Goal: Task Accomplishment & Management: Complete application form

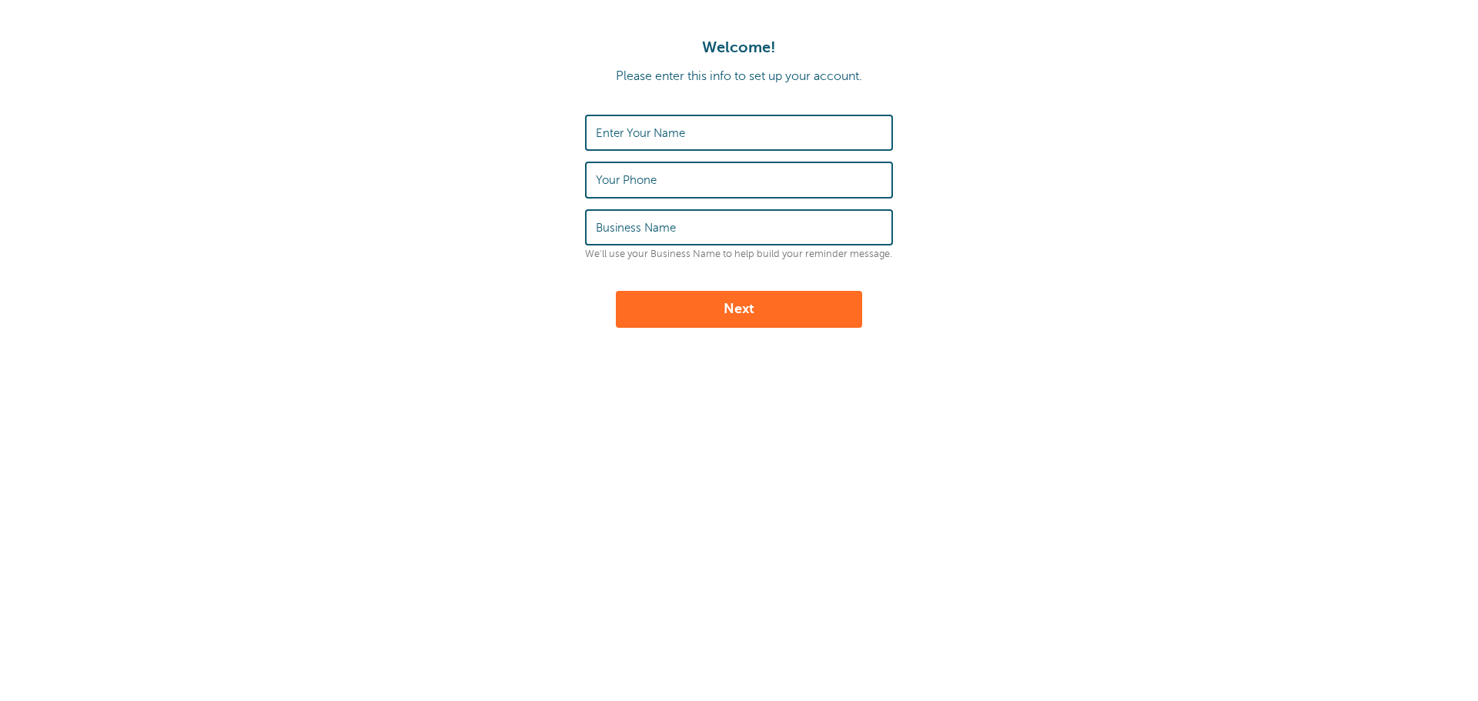
click at [788, 139] on input "Enter Your Name" at bounding box center [739, 132] width 286 height 33
type input "Userflow Support"
type input "Userflow"
click at [616, 291] on button "Next" at bounding box center [739, 309] width 246 height 37
type input "3105555555"
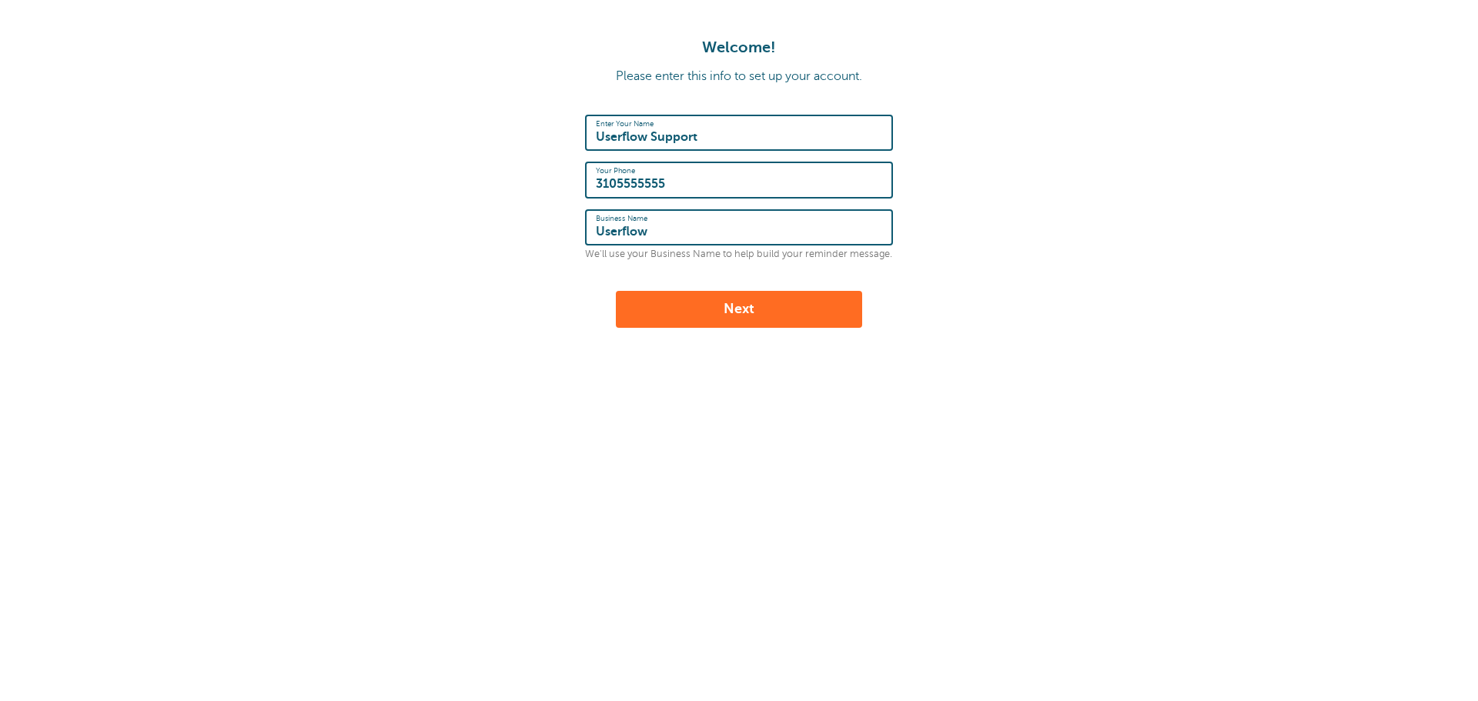
click at [779, 302] on button "Next" at bounding box center [739, 309] width 246 height 37
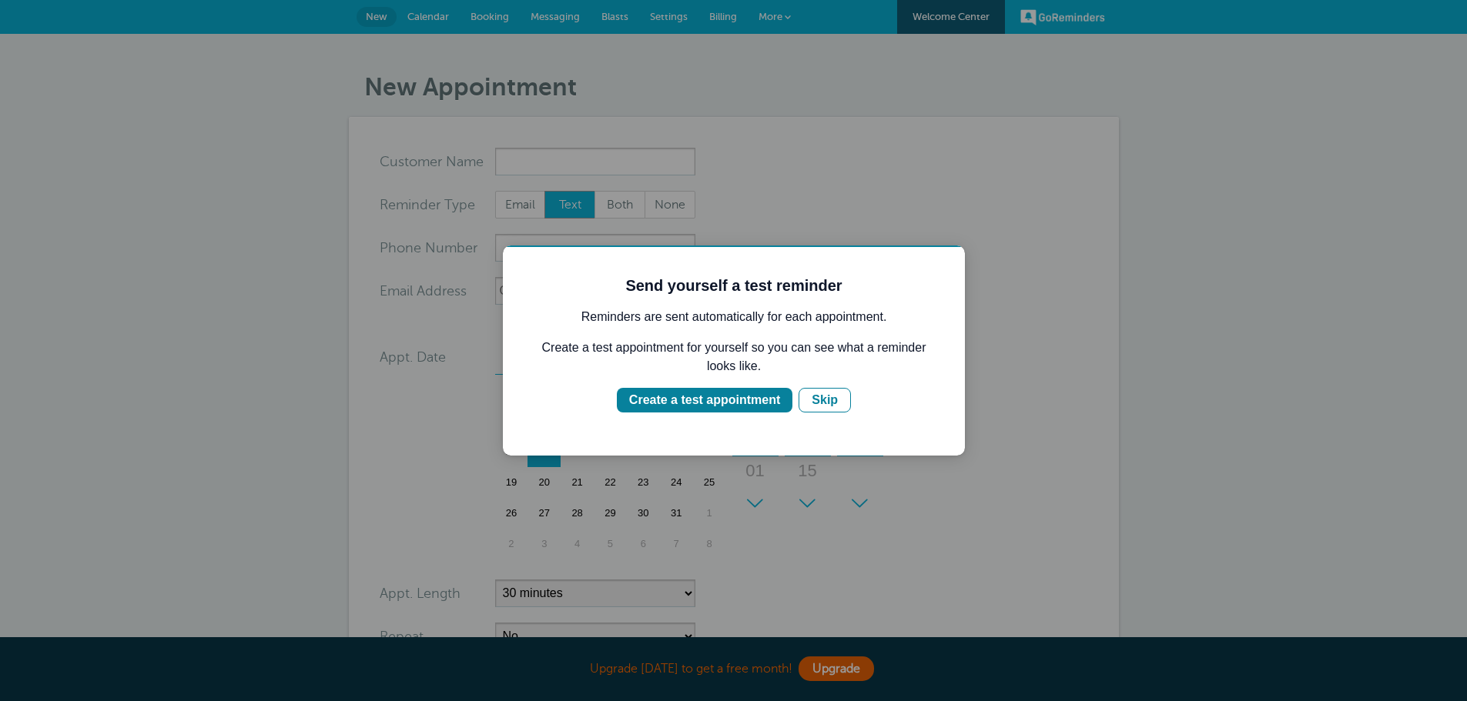
click at [742, 204] on div at bounding box center [733, 350] width 1467 height 701
click at [1243, 204] on div at bounding box center [733, 350] width 1467 height 701
click at [836, 404] on button "Skip" at bounding box center [825, 400] width 52 height 25
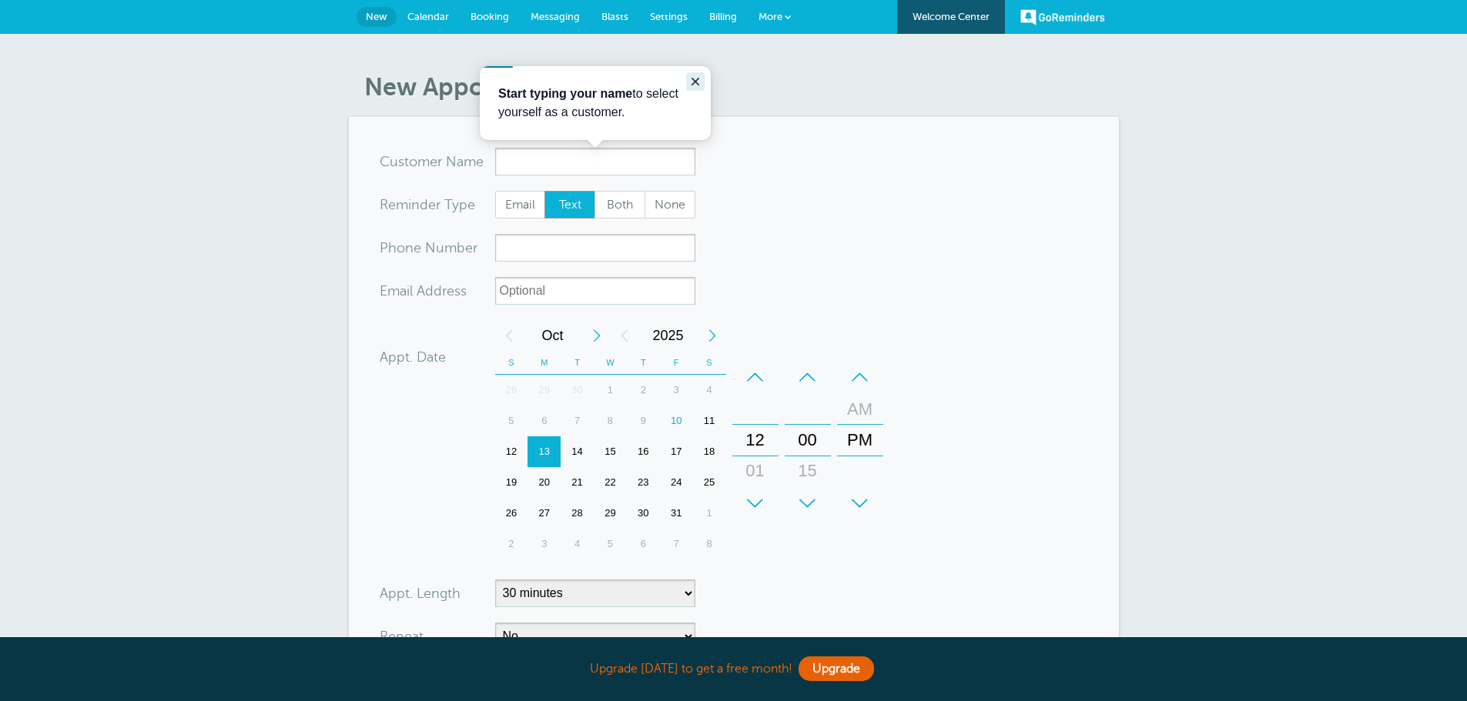
click at [698, 82] on icon "Close guide" at bounding box center [695, 81] width 12 height 12
drag, startPoint x: 1224, startPoint y: 0, endPoint x: 1171, endPoint y: 105, distance: 117.1
click at [1171, 105] on div "New Appointment You are creating a new customer. To use an existing customer se…" at bounding box center [733, 453] width 1467 height 839
click at [1250, 280] on div "New Appointment You are creating a new customer. To use an existing customer se…" at bounding box center [733, 453] width 1467 height 839
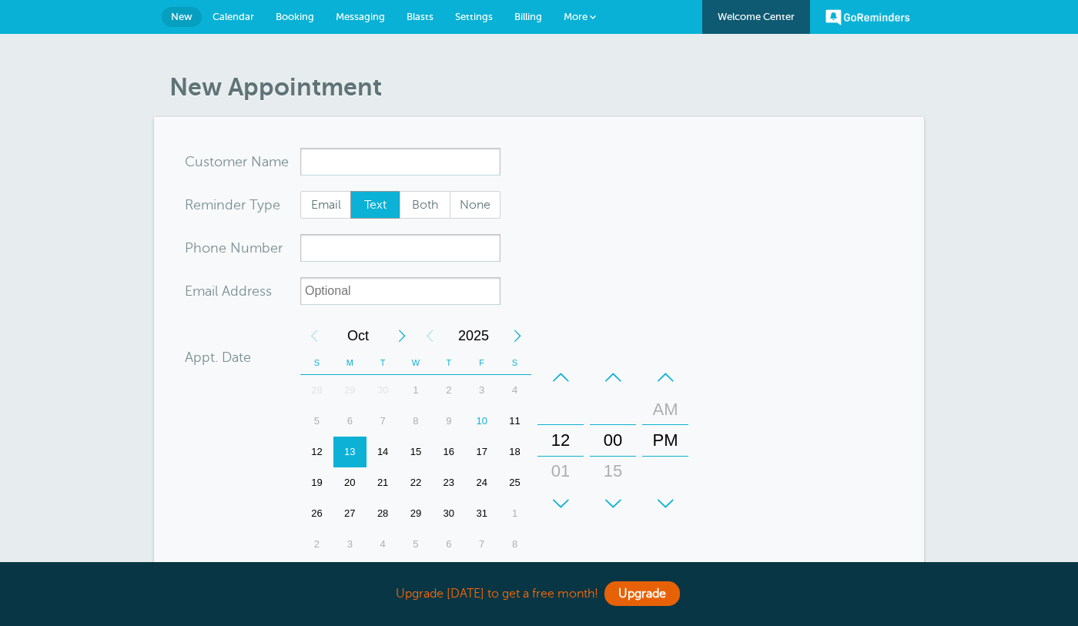
click at [199, 213] on div "Reminder Type" at bounding box center [243, 205] width 116 height 28
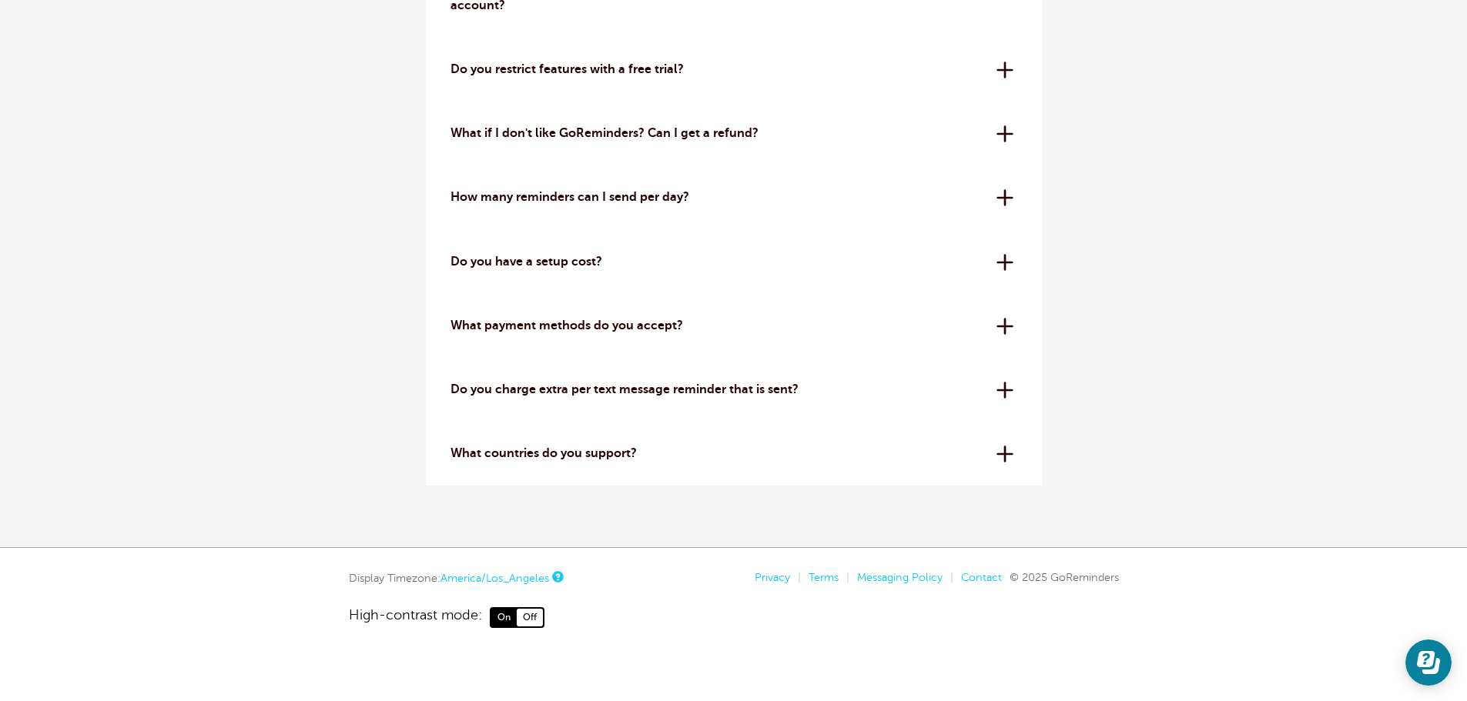
scroll to position [4901, 0]
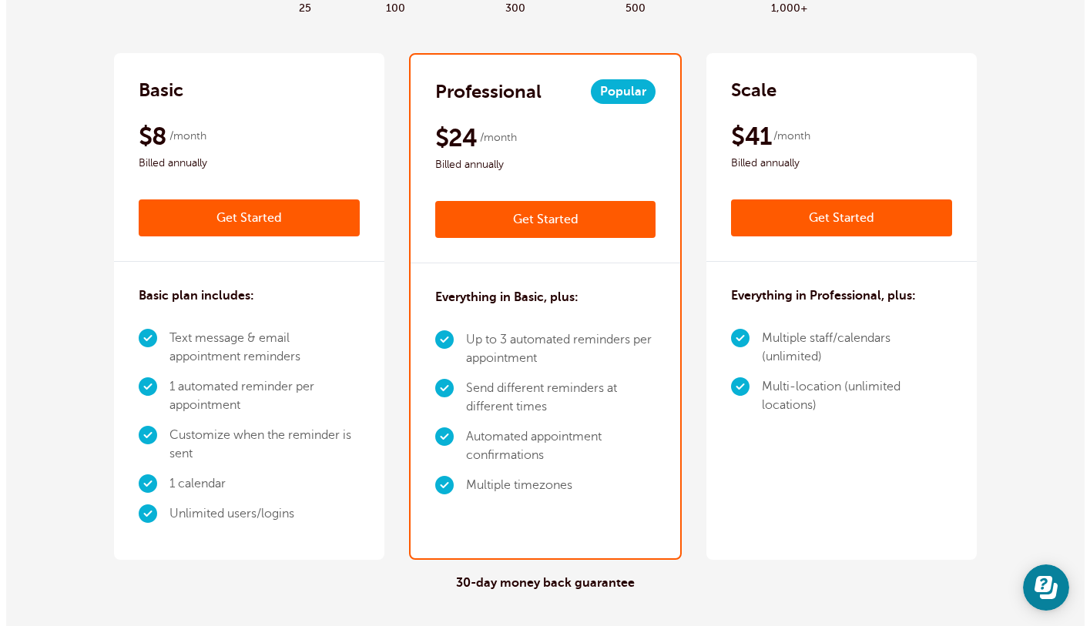
scroll to position [308, 0]
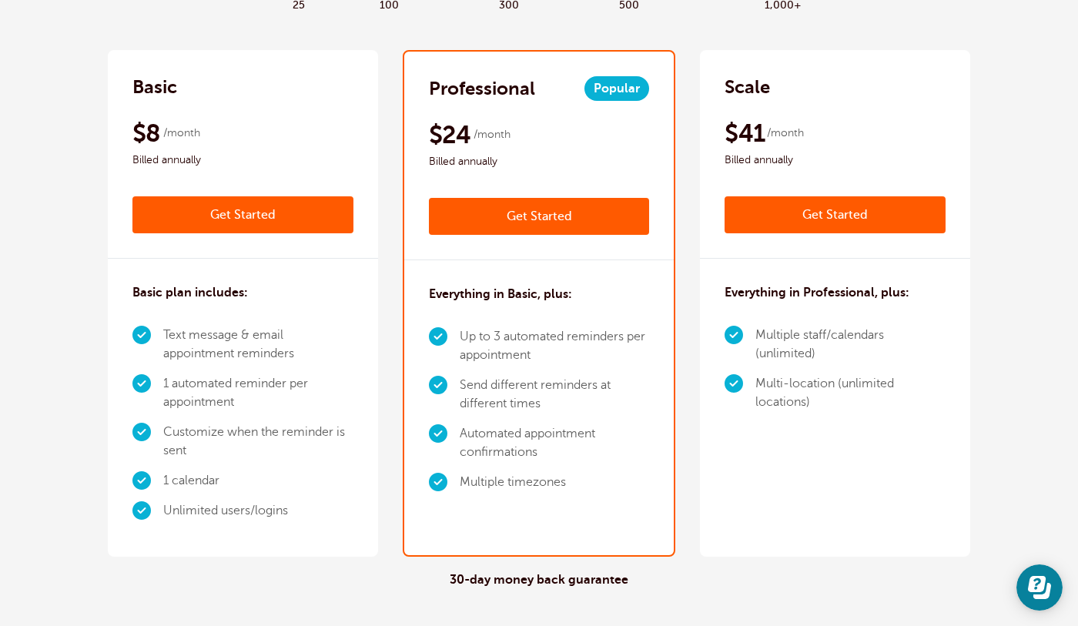
click at [609, 217] on link "Get Started" at bounding box center [539, 216] width 221 height 37
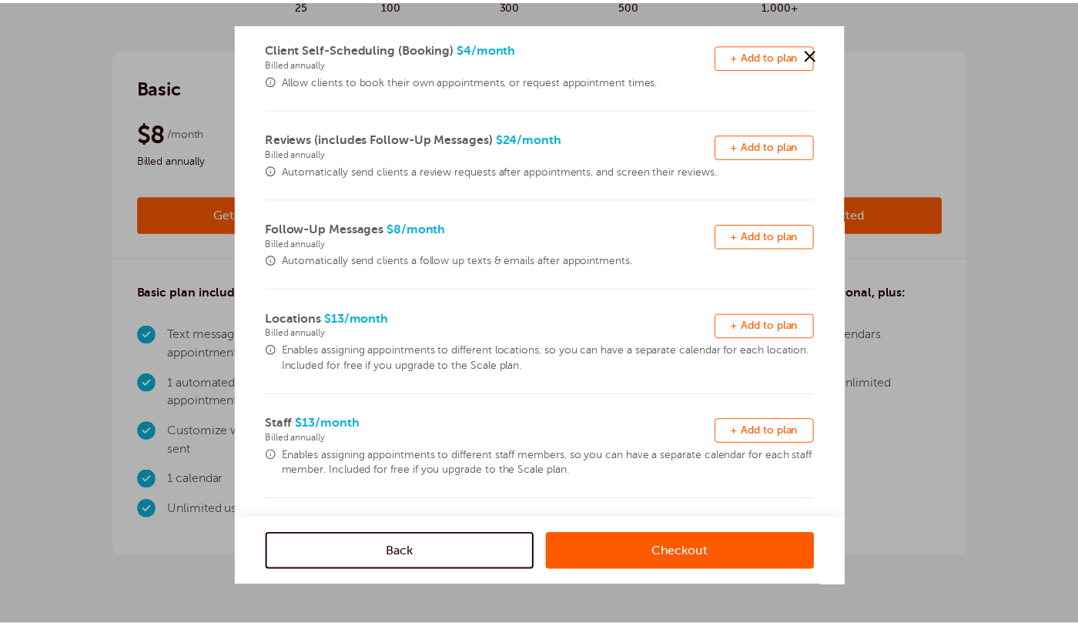
scroll to position [370, 0]
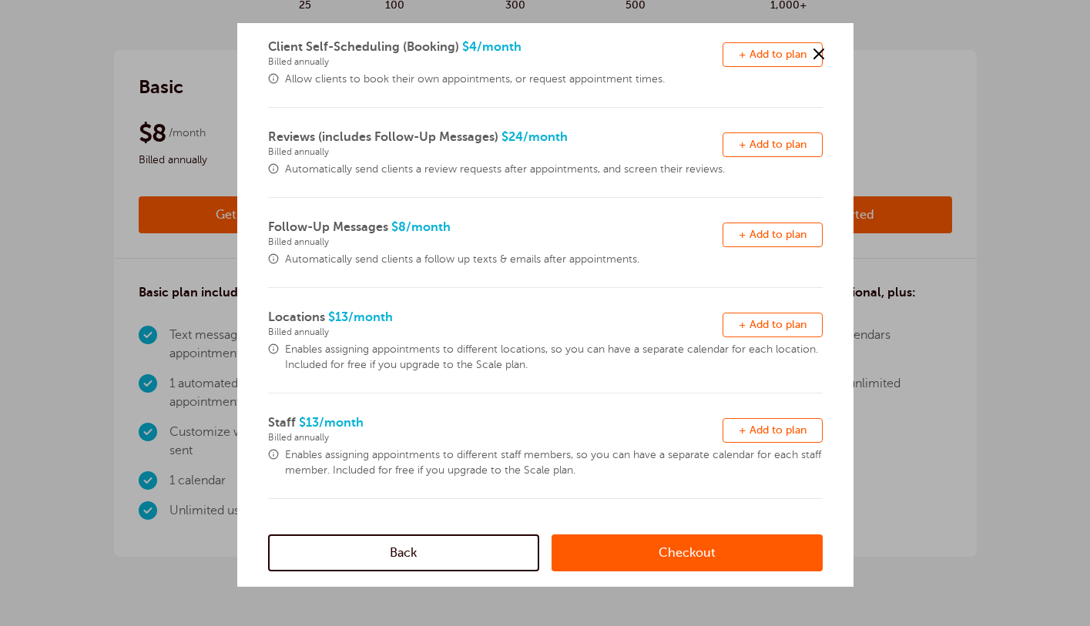
click at [467, 551] on link "Back" at bounding box center [403, 552] width 271 height 37
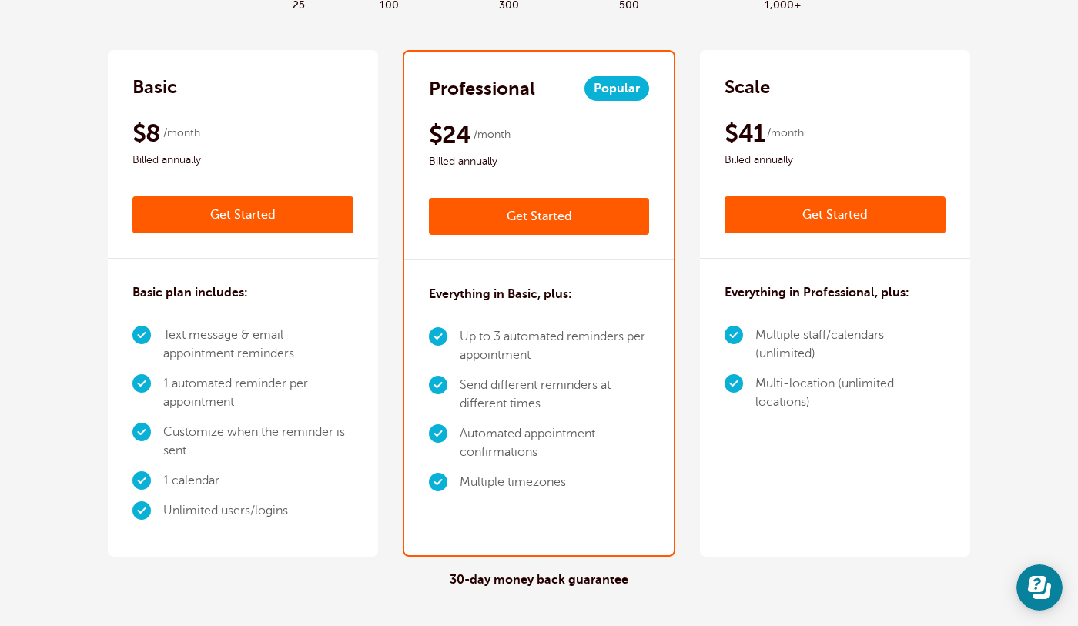
scroll to position [0, 0]
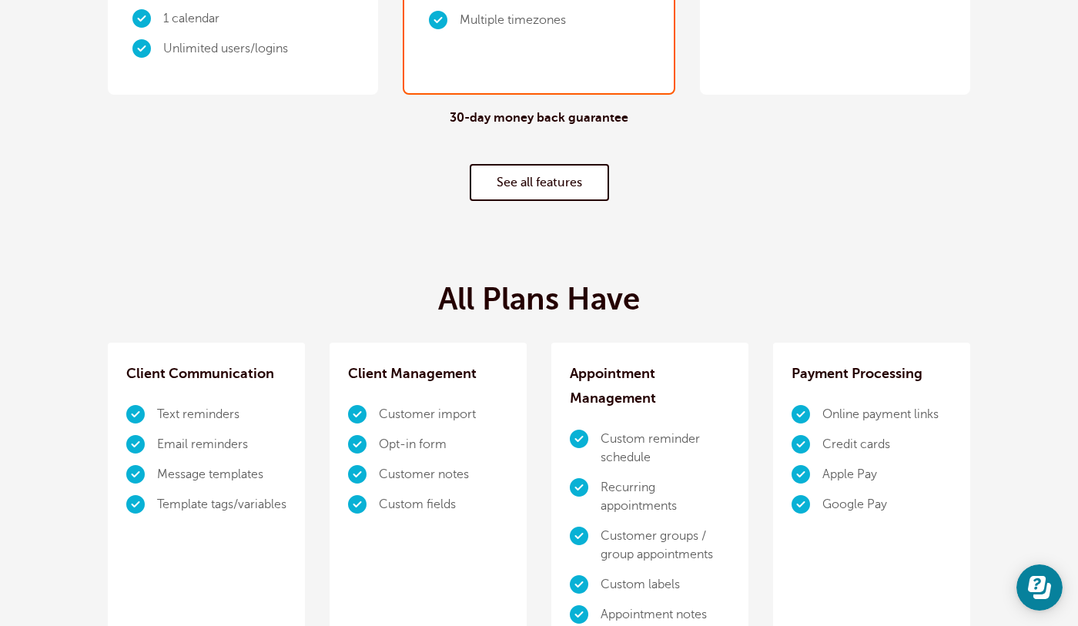
click at [572, 189] on link "See all features" at bounding box center [539, 182] width 139 height 37
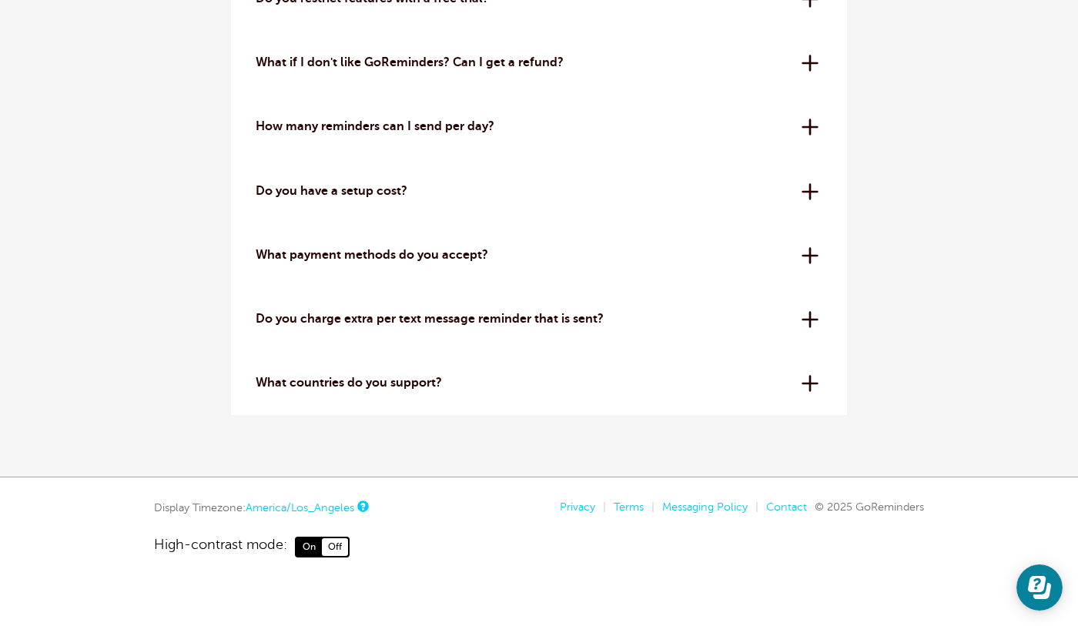
scroll to position [5168, 0]
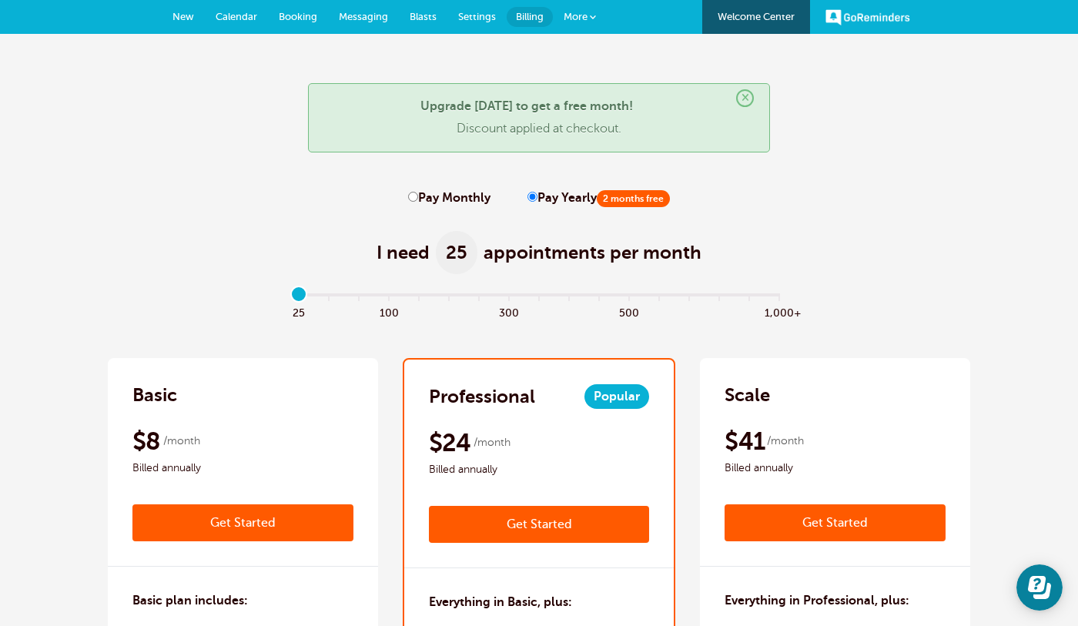
click at [456, 195] on label "Pay Monthly" at bounding box center [449, 198] width 82 height 15
click at [418, 195] on input "Pay Monthly" at bounding box center [413, 197] width 10 height 10
radio input "true"
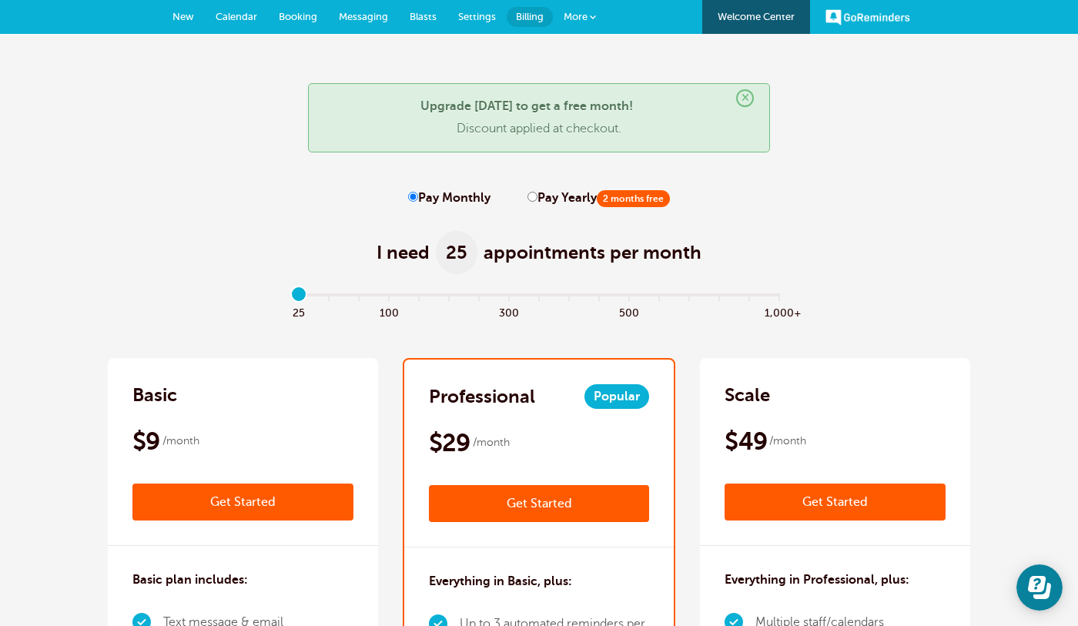
click at [755, 138] on div "× Upgrade today to get a free month! Discount applied at checkout." at bounding box center [539, 117] width 462 height 69
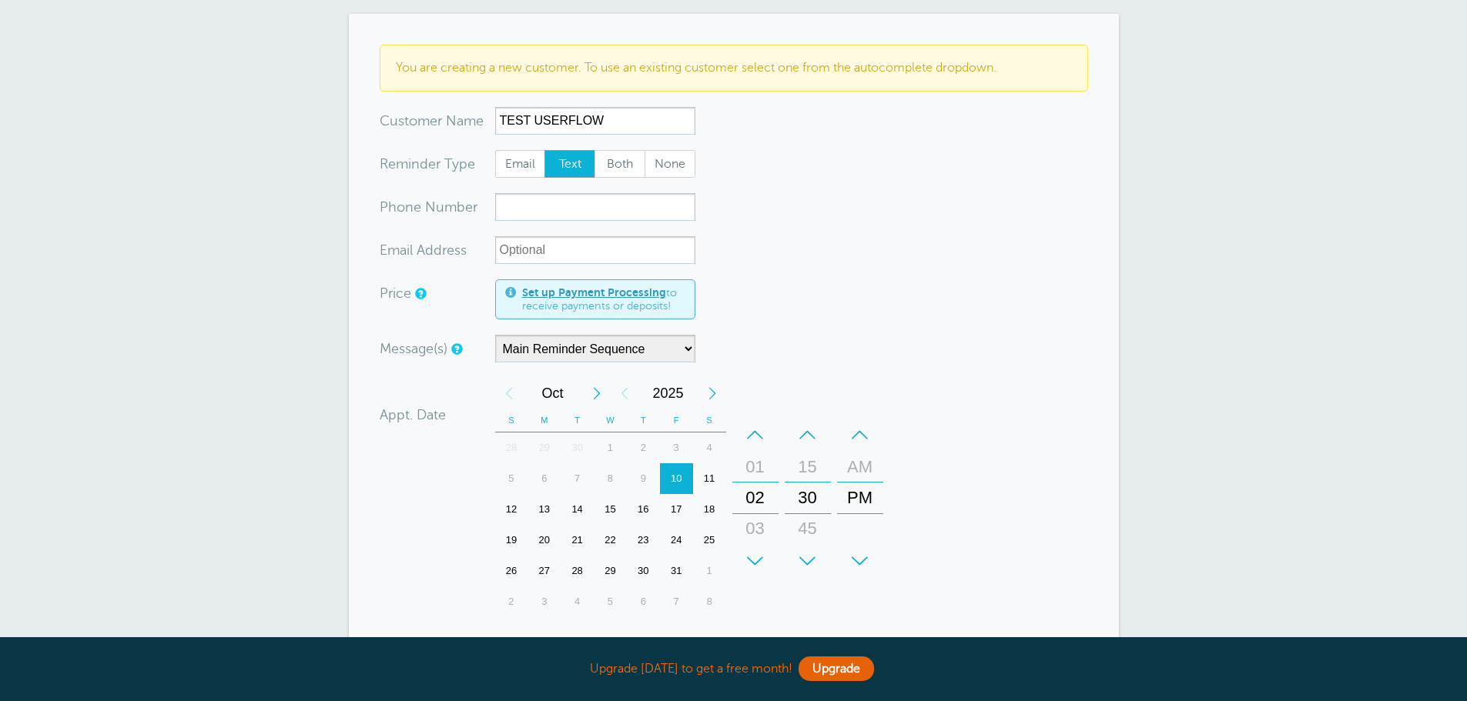
scroll to position [154, 0]
type input "TEST USERFLOW"
click at [555, 209] on input "xxx-no-autofill" at bounding box center [595, 204] width 200 height 28
click at [525, 172] on span "Email" at bounding box center [520, 161] width 49 height 26
click at [495, 147] on input "Email" at bounding box center [494, 146] width 1 height 1
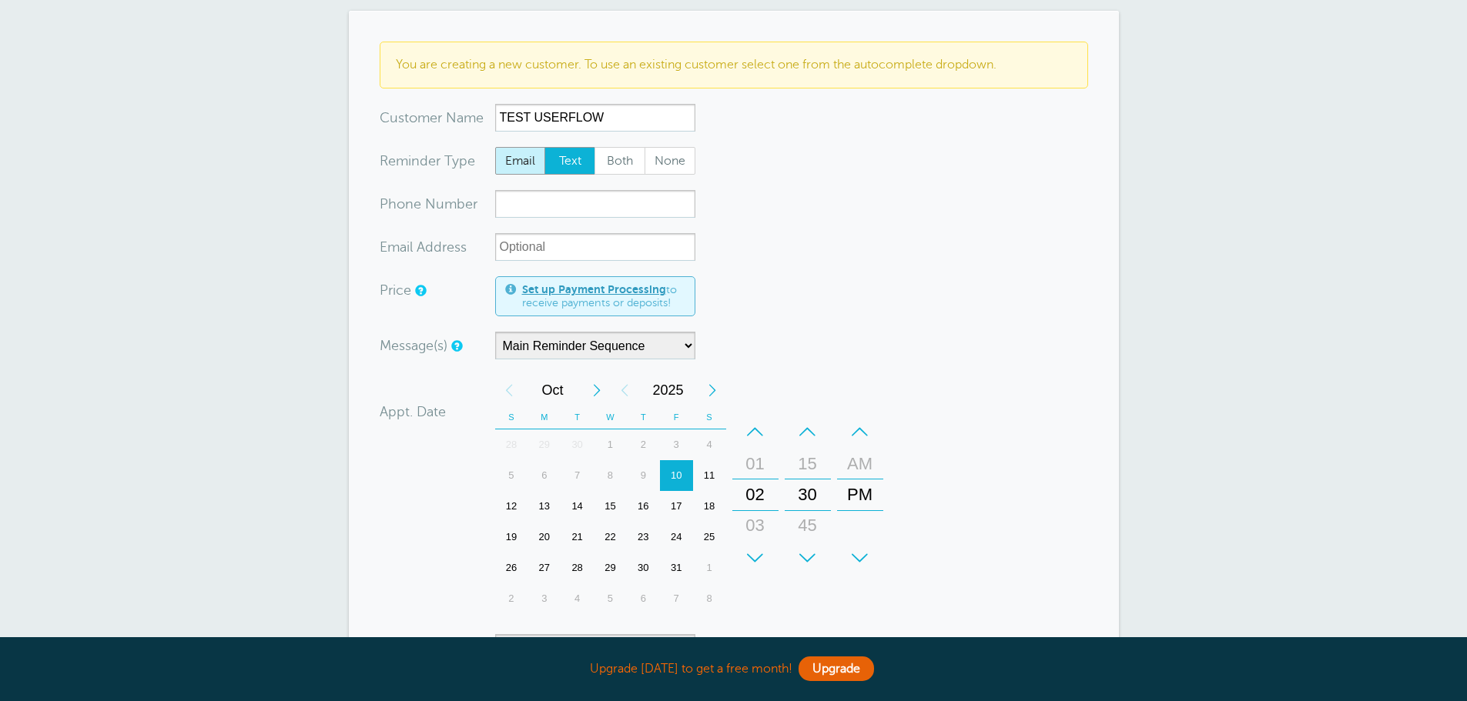
radio input "true"
click at [556, 203] on input "xxx-no-autofill" at bounding box center [595, 204] width 200 height 28
click at [596, 255] on input "xx-no-autofill" at bounding box center [595, 247] width 200 height 28
type input "[DOMAIN_NAME][EMAIL_ADDRESS][DOMAIN_NAME]"
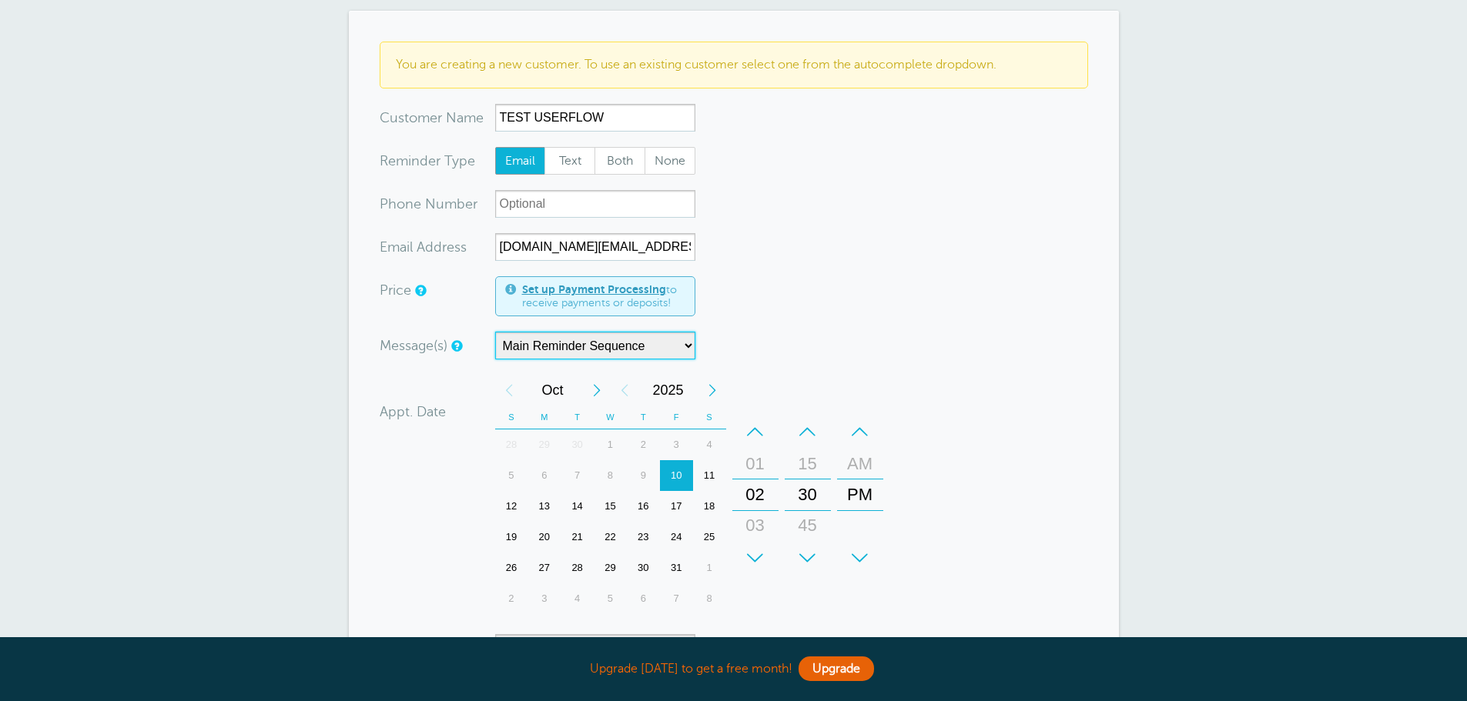
click at [624, 350] on select "Main Reminder Sequence" at bounding box center [595, 346] width 200 height 28
click at [739, 312] on form "You are creating a new customer. To use an existing customer select one from th…" at bounding box center [734, 453] width 708 height 823
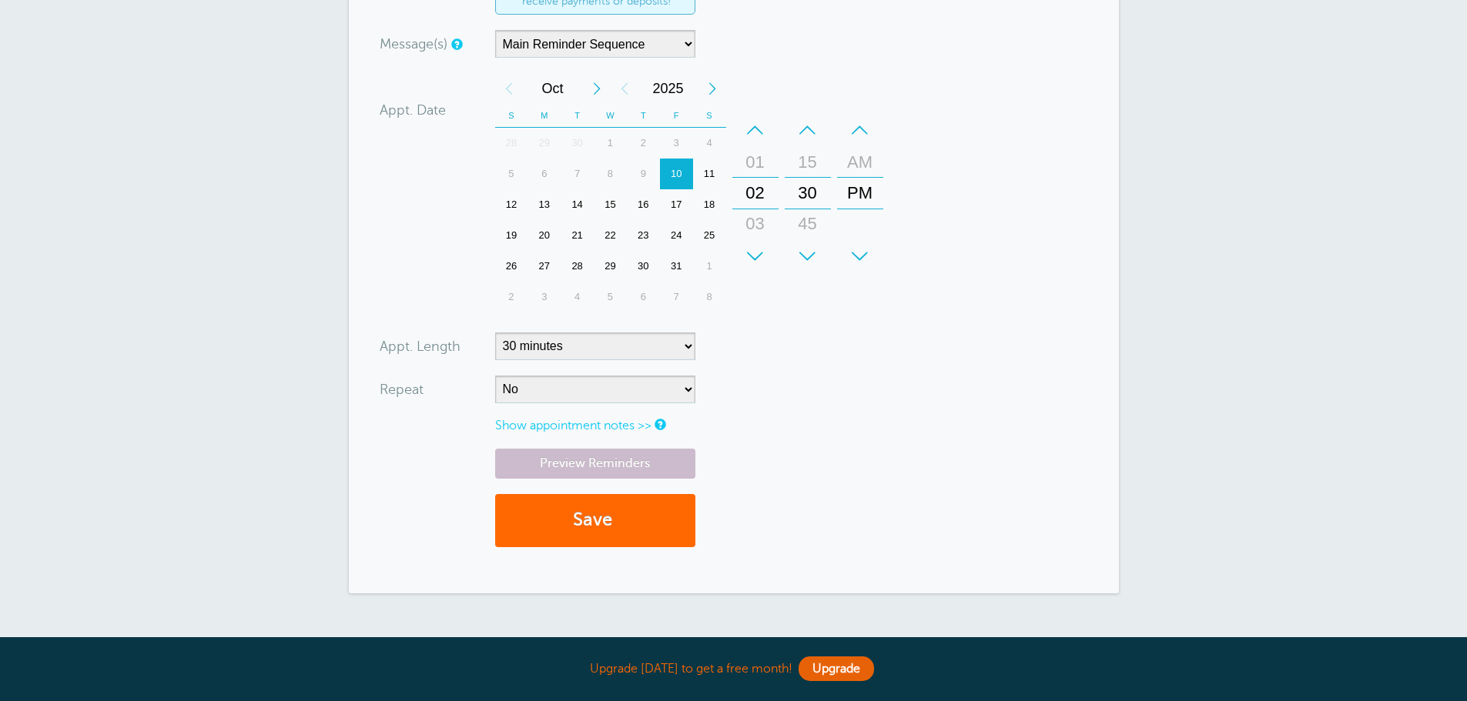
scroll to position [462, 0]
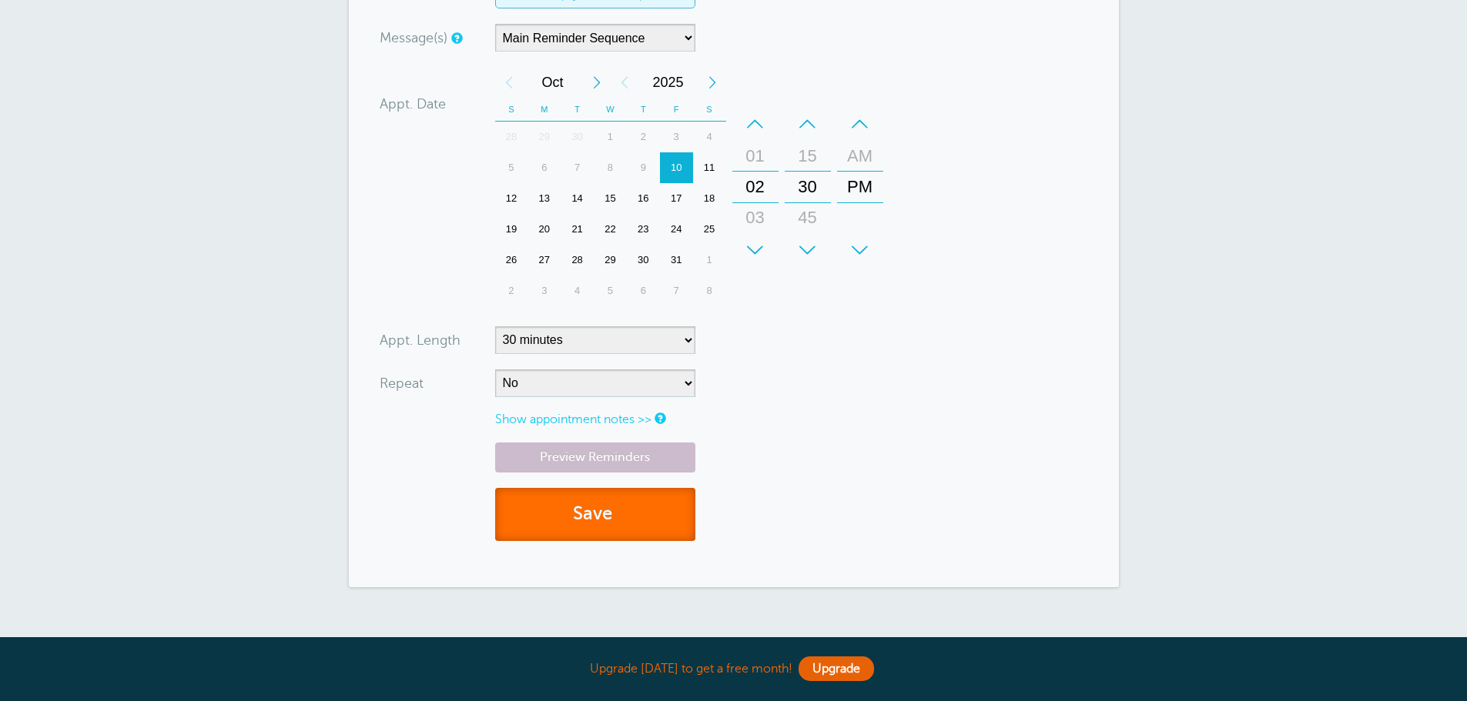
click at [608, 511] on button "Save" at bounding box center [595, 514] width 200 height 53
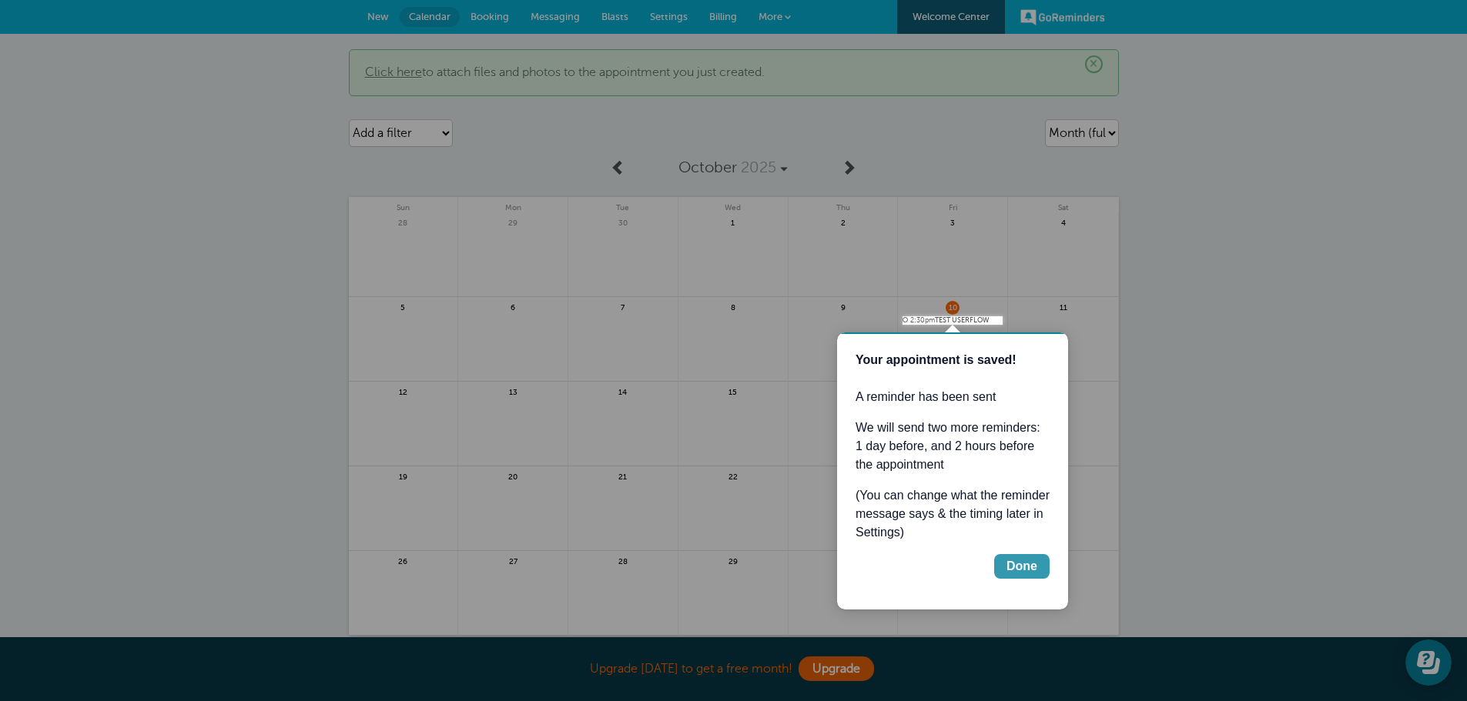
click at [1023, 561] on div "Done" at bounding box center [1021, 566] width 31 height 18
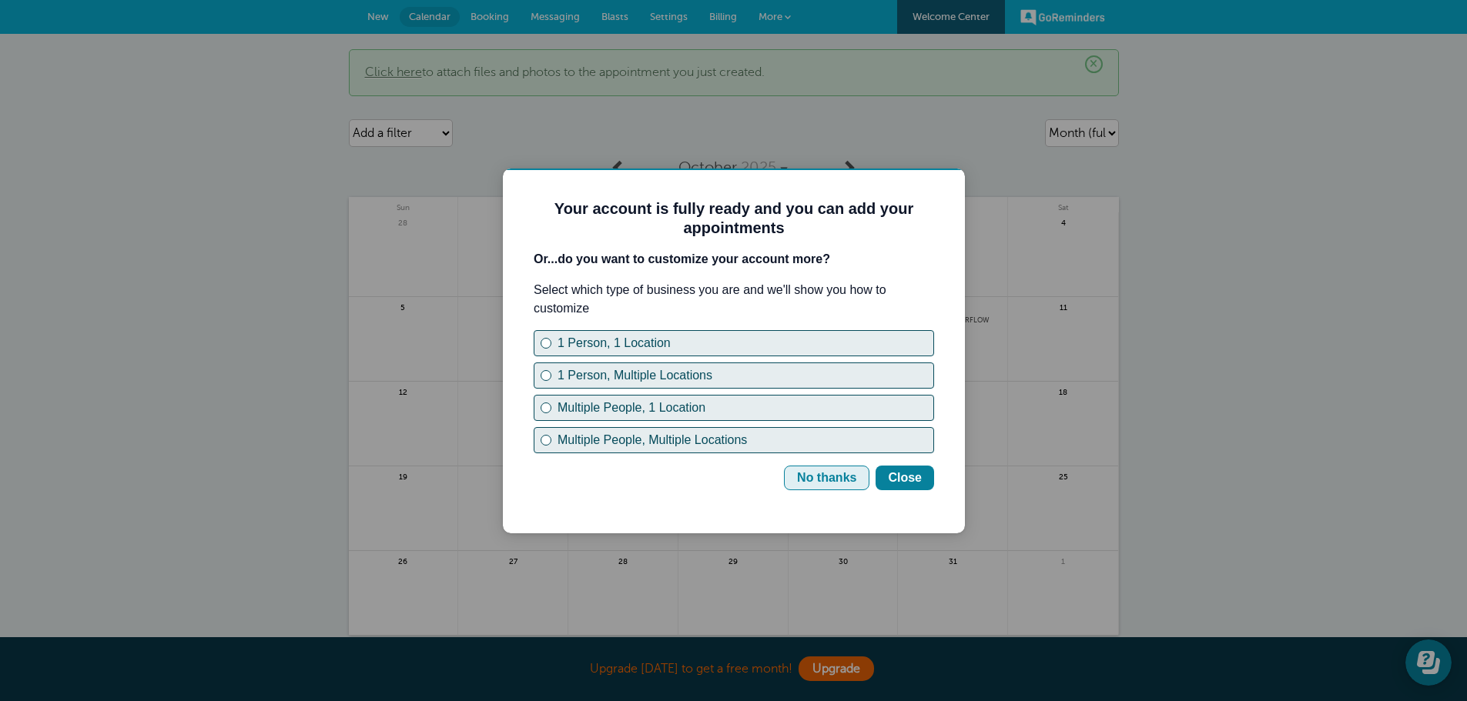
click at [846, 480] on div "No thanks" at bounding box center [826, 478] width 59 height 18
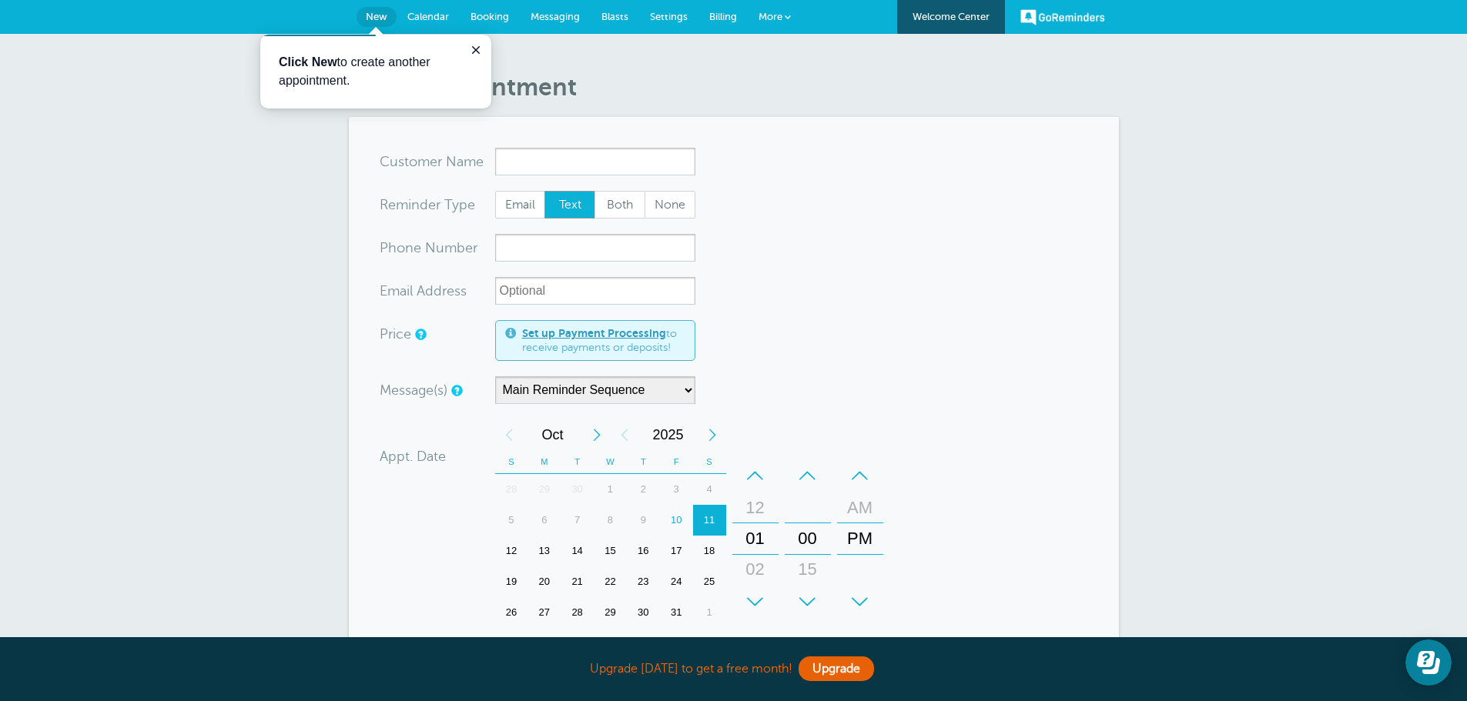
click at [551, 164] on input "x-no-autofill" at bounding box center [595, 162] width 200 height 28
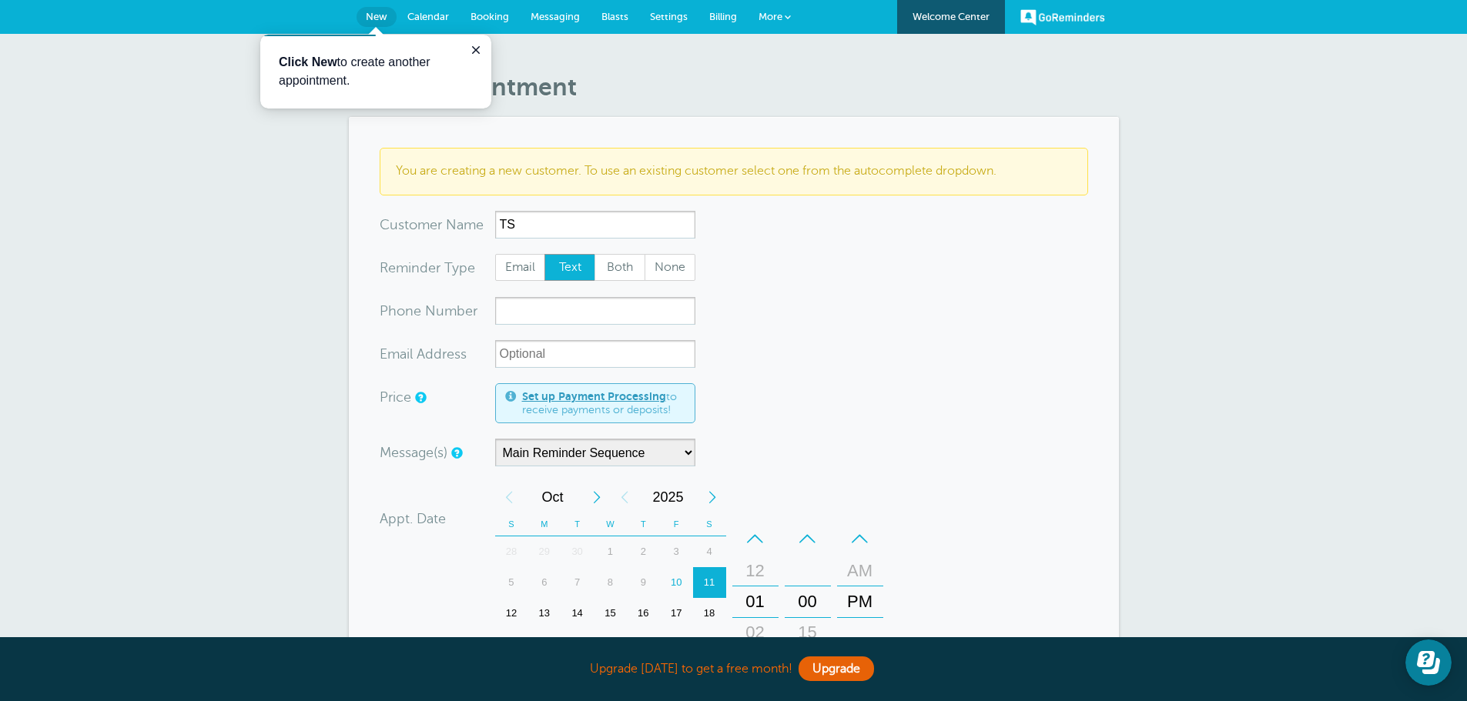
type input "T"
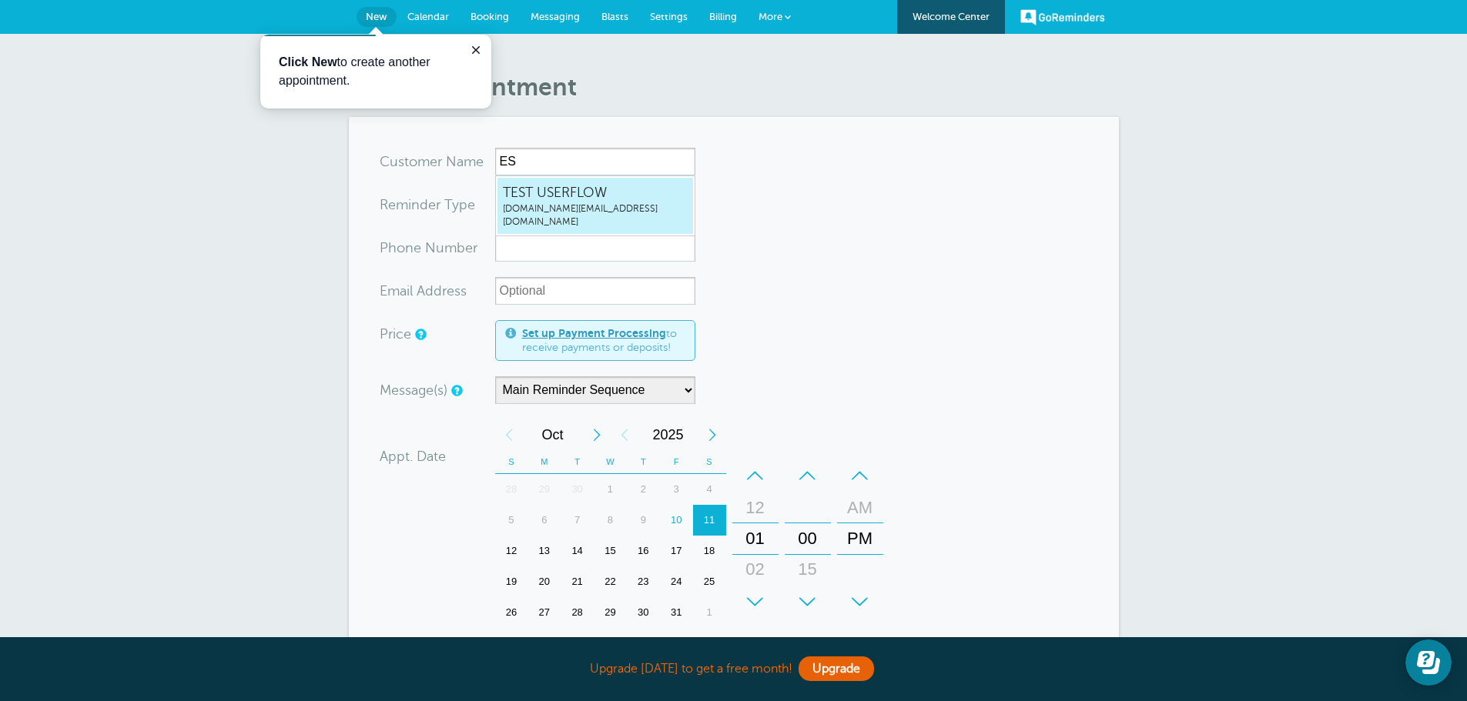
type input "E"
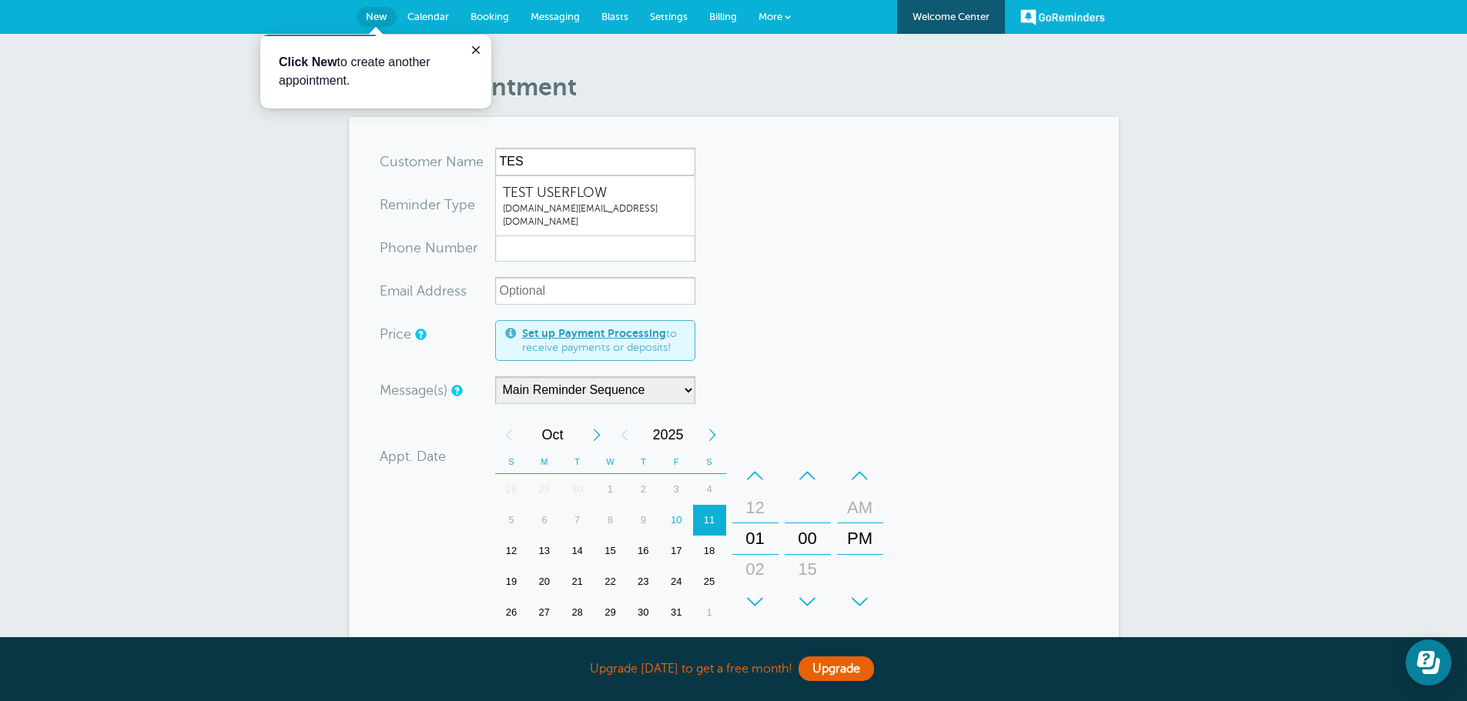
type input "TES"
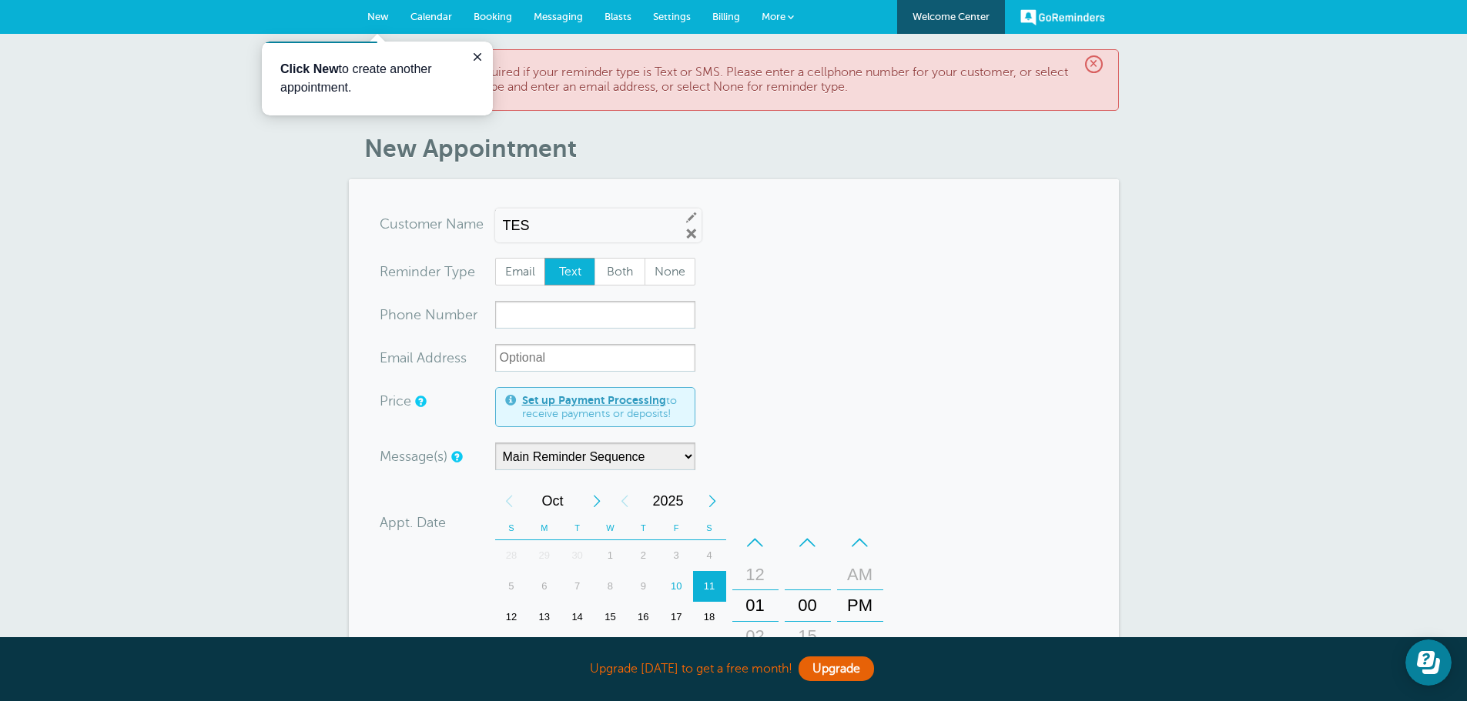
drag, startPoint x: 555, startPoint y: 211, endPoint x: 556, endPoint y: 223, distance: 12.3
click at [555, 212] on div "TES Edit Remove" at bounding box center [598, 226] width 206 height 34
click at [556, 223] on input "TES" at bounding box center [585, 226] width 165 height 16
type input "TEST USERFLOW"
drag, startPoint x: 534, startPoint y: 275, endPoint x: 535, endPoint y: 289, distance: 13.9
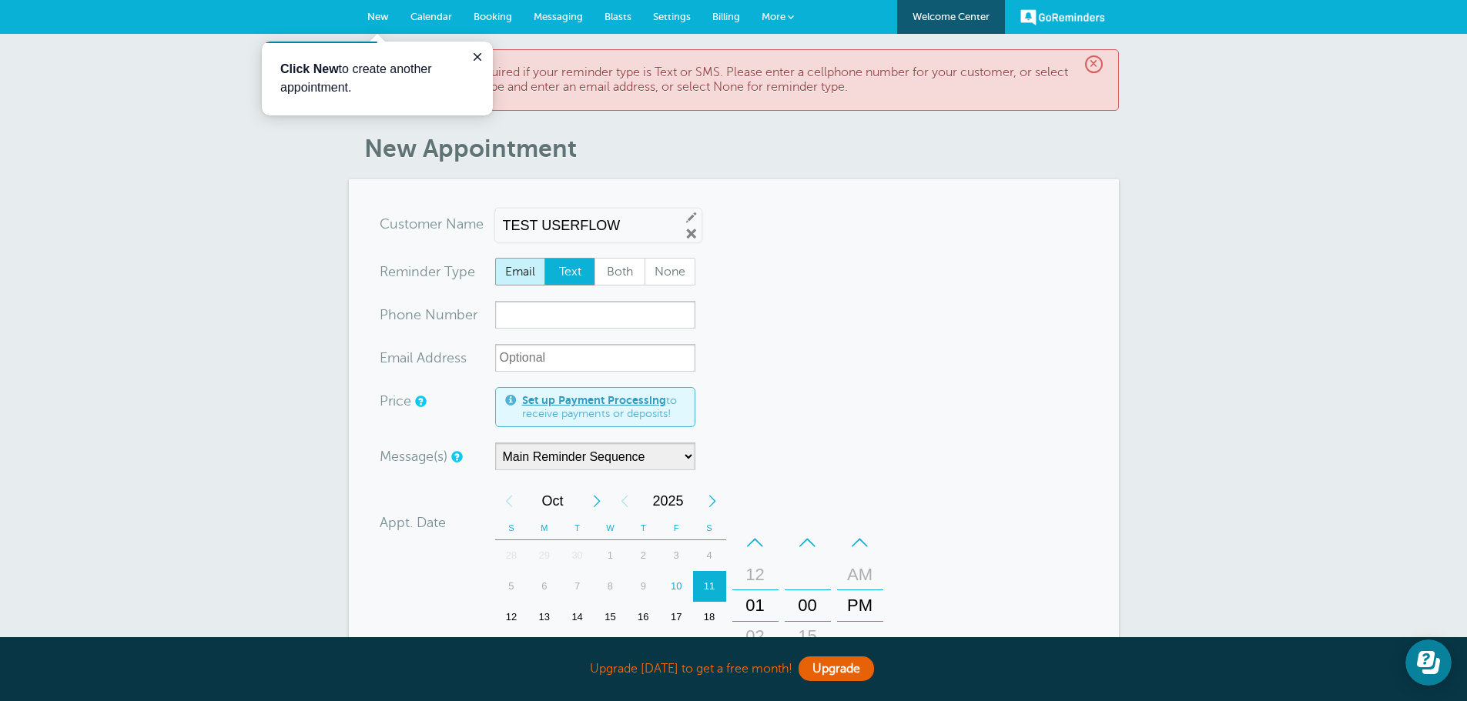
click at [534, 275] on span "Email" at bounding box center [520, 272] width 49 height 26
click at [495, 258] on input "Email" at bounding box center [494, 257] width 1 height 1
radio input "true"
click at [557, 312] on input "xxx-no-autofill" at bounding box center [595, 315] width 200 height 28
click at [555, 358] on input "xx-no-autofill" at bounding box center [595, 358] width 200 height 28
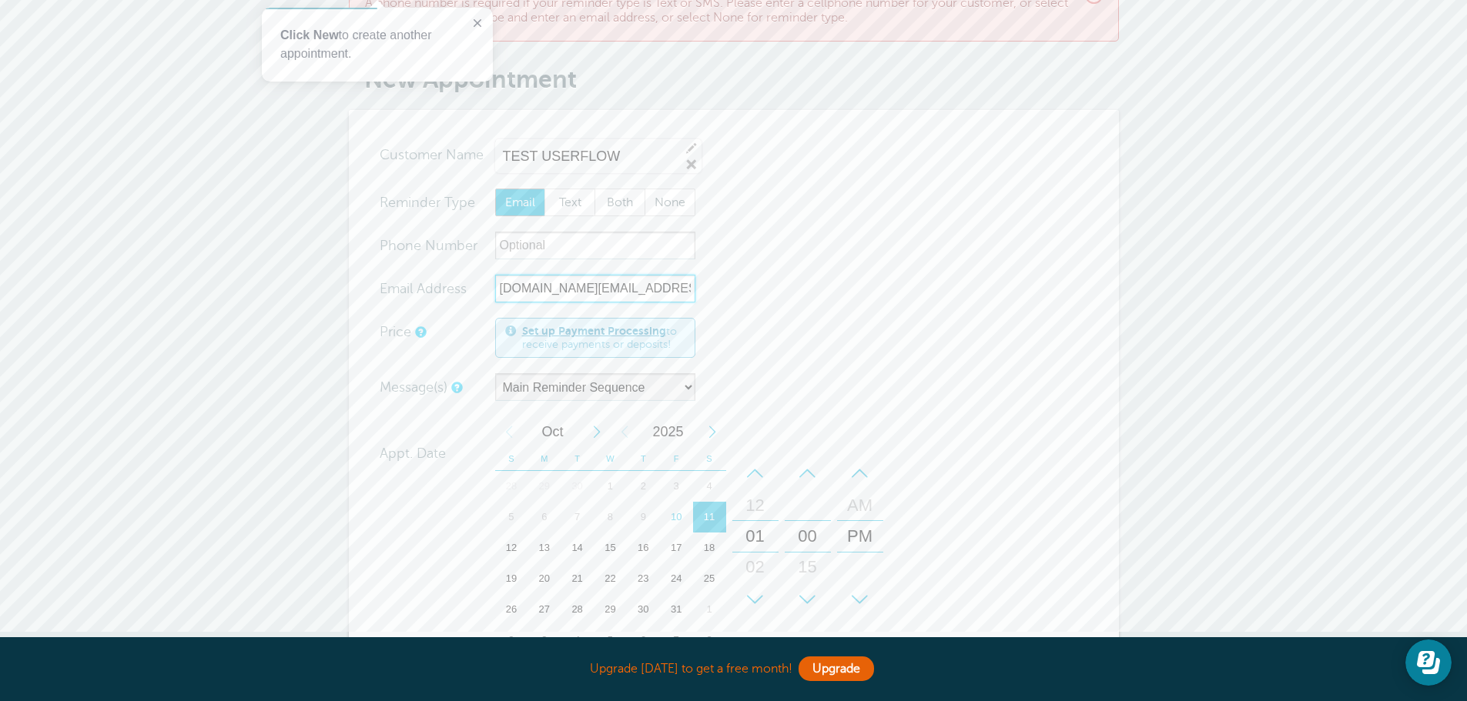
scroll to position [154, 0]
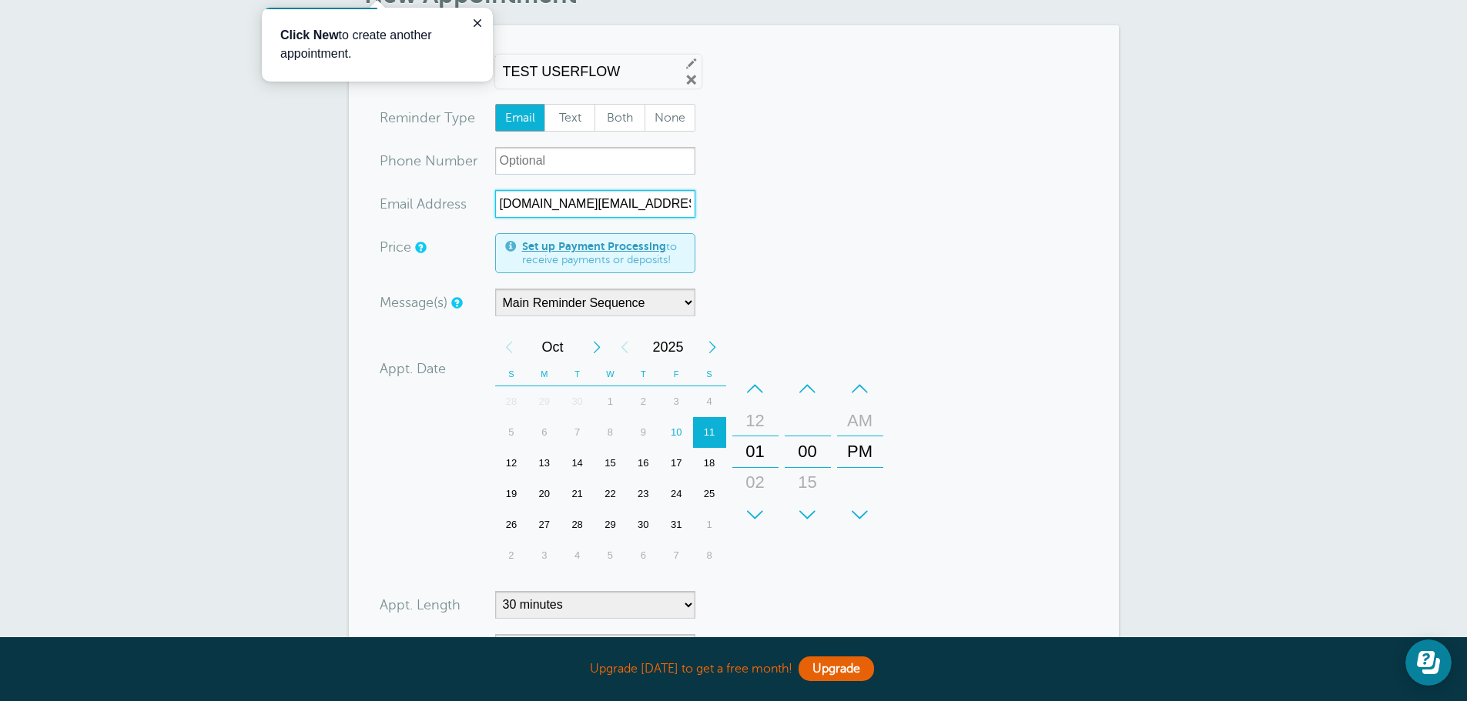
click at [678, 431] on div "10" at bounding box center [676, 432] width 33 height 31
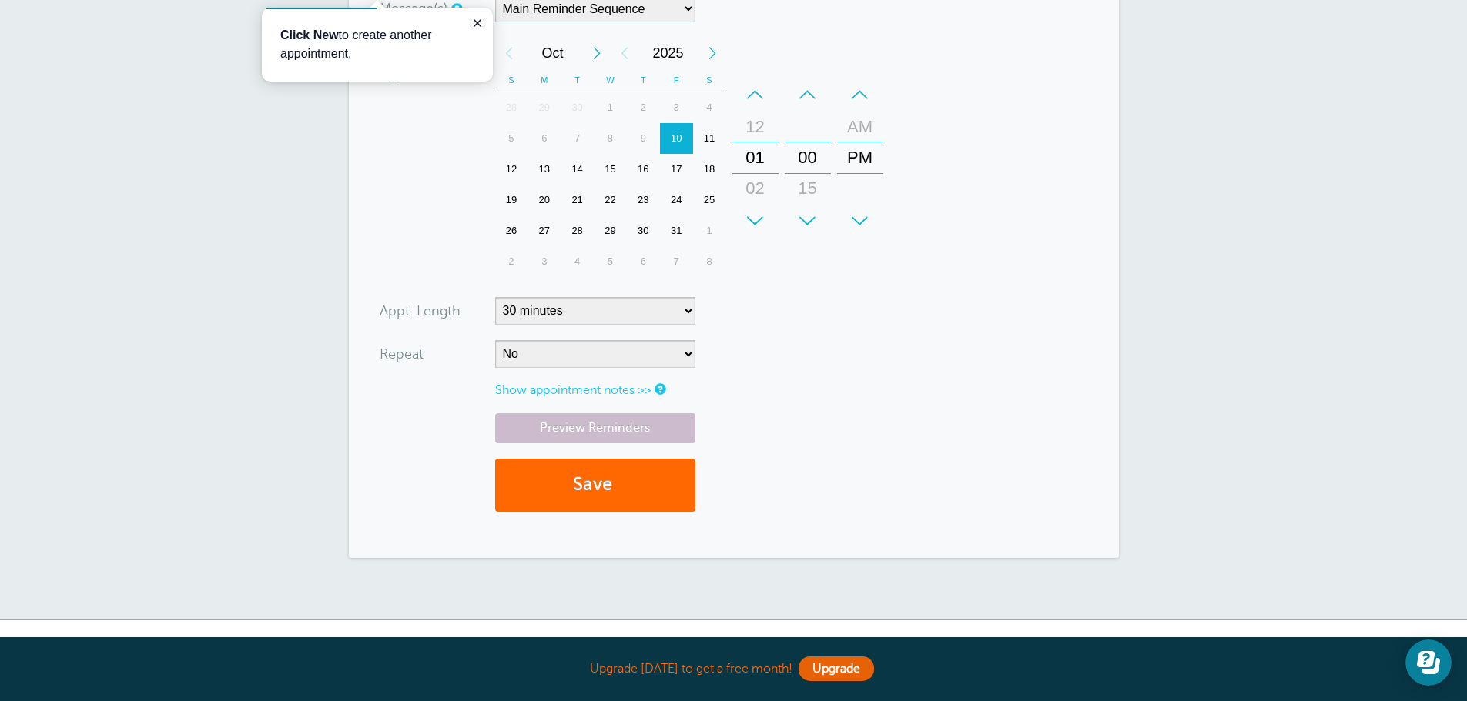
scroll to position [462, 0]
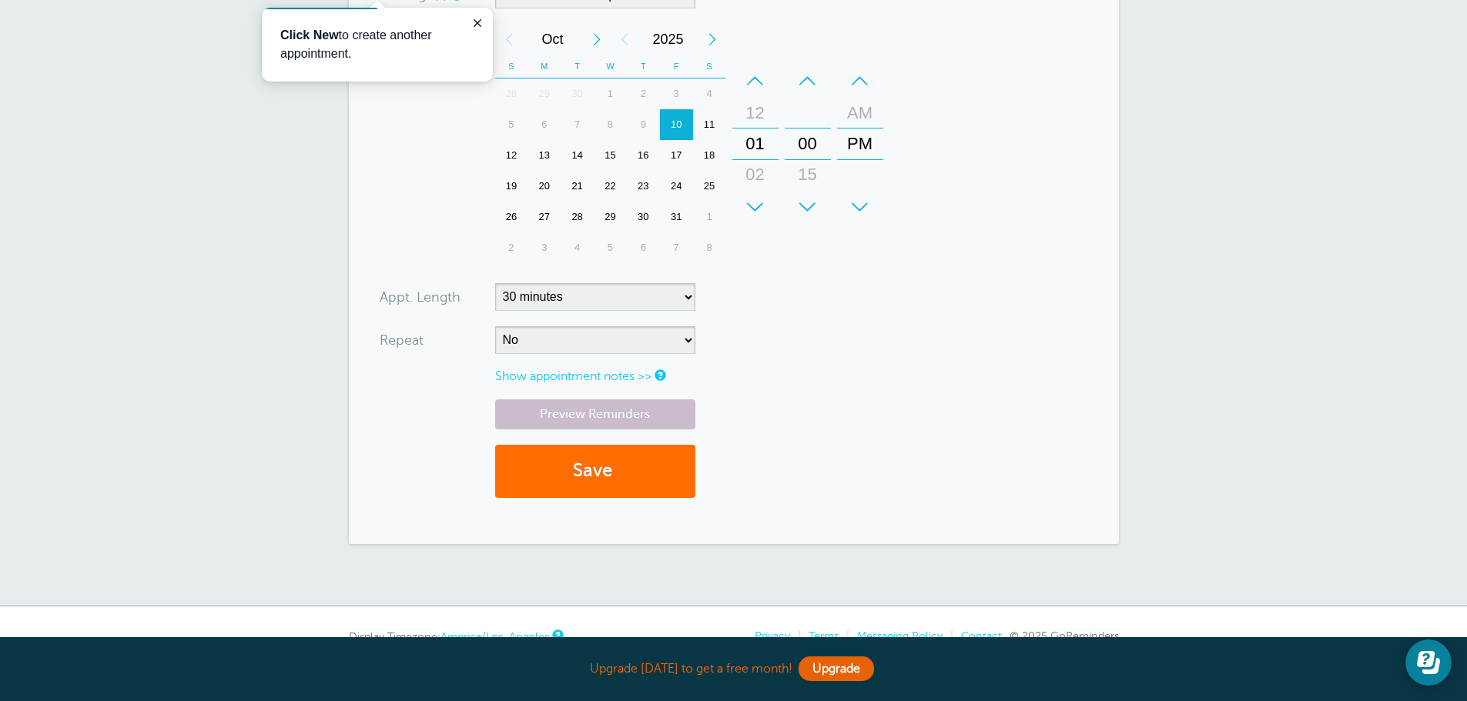
type input "userflow.support@userflow.com"
click at [651, 480] on button "Save" at bounding box center [595, 471] width 200 height 53
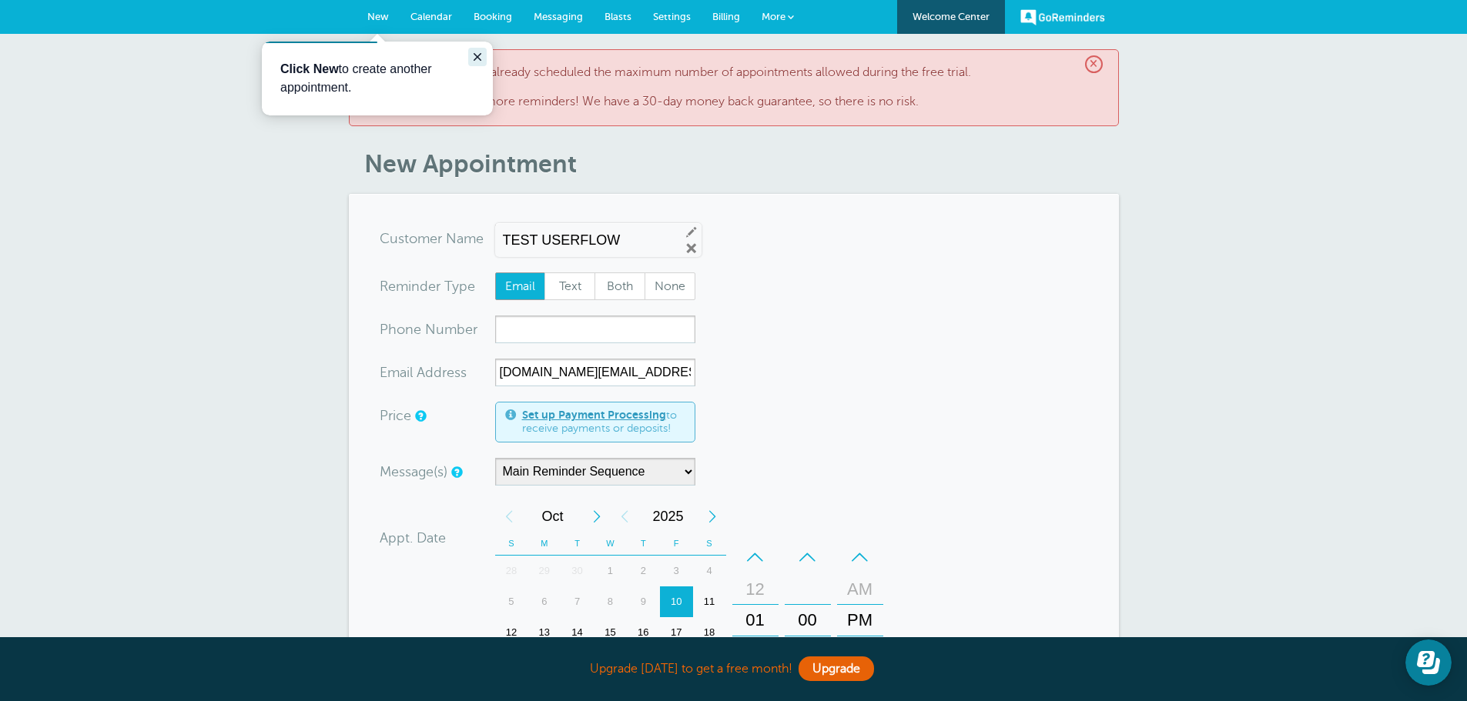
click at [479, 59] on icon "Close guide" at bounding box center [478, 57] width 8 height 8
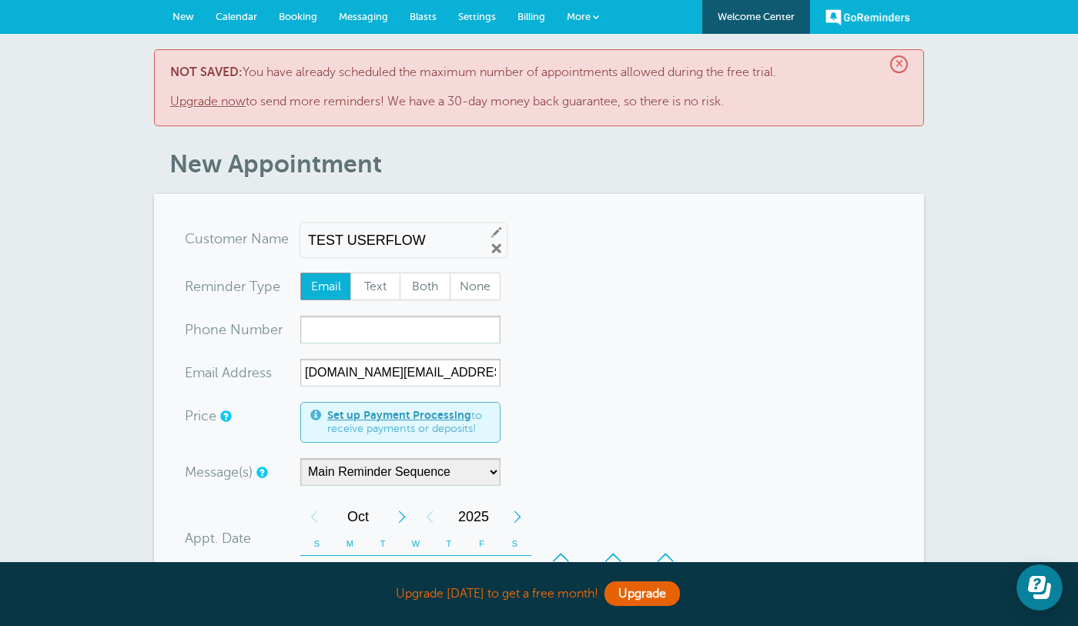
click at [226, 102] on link "Upgrade now" at bounding box center [207, 102] width 75 height 14
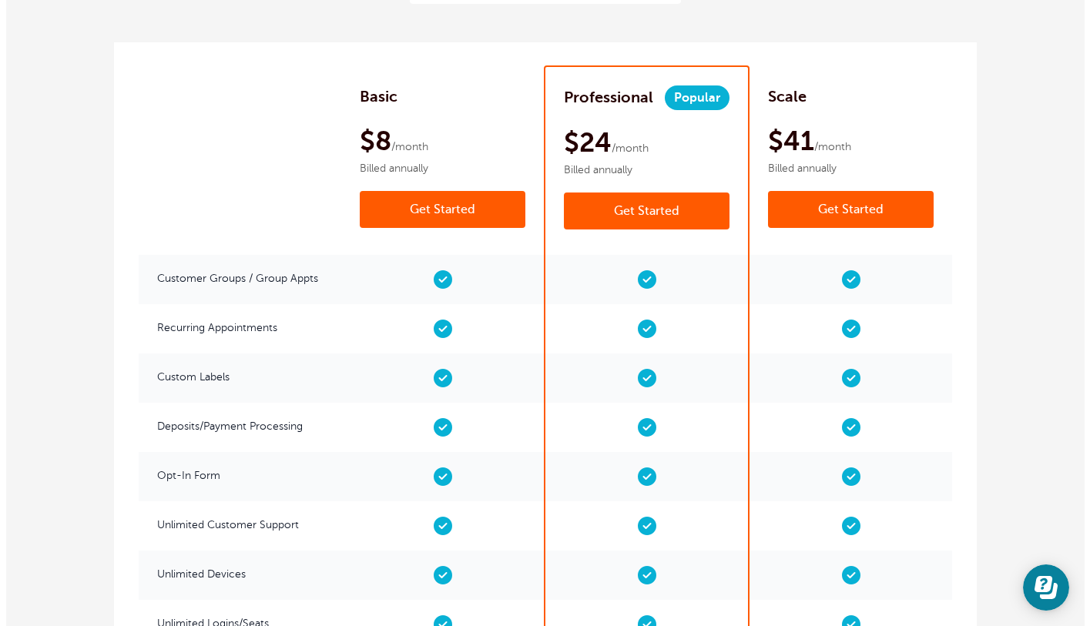
scroll to position [2772, 0]
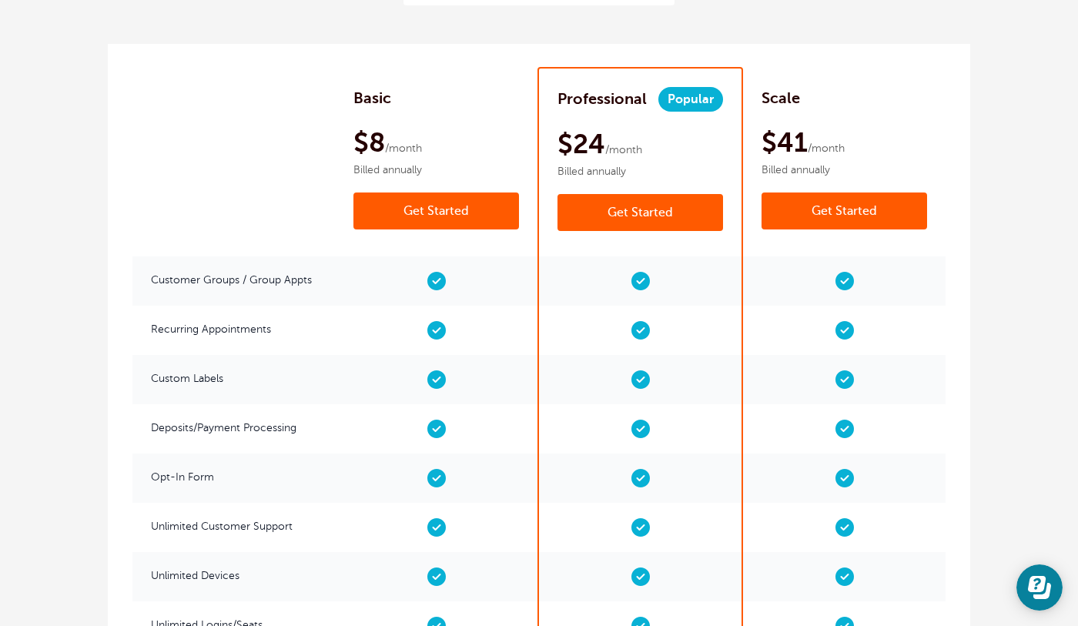
click at [589, 196] on link "Get Started" at bounding box center [640, 212] width 166 height 37
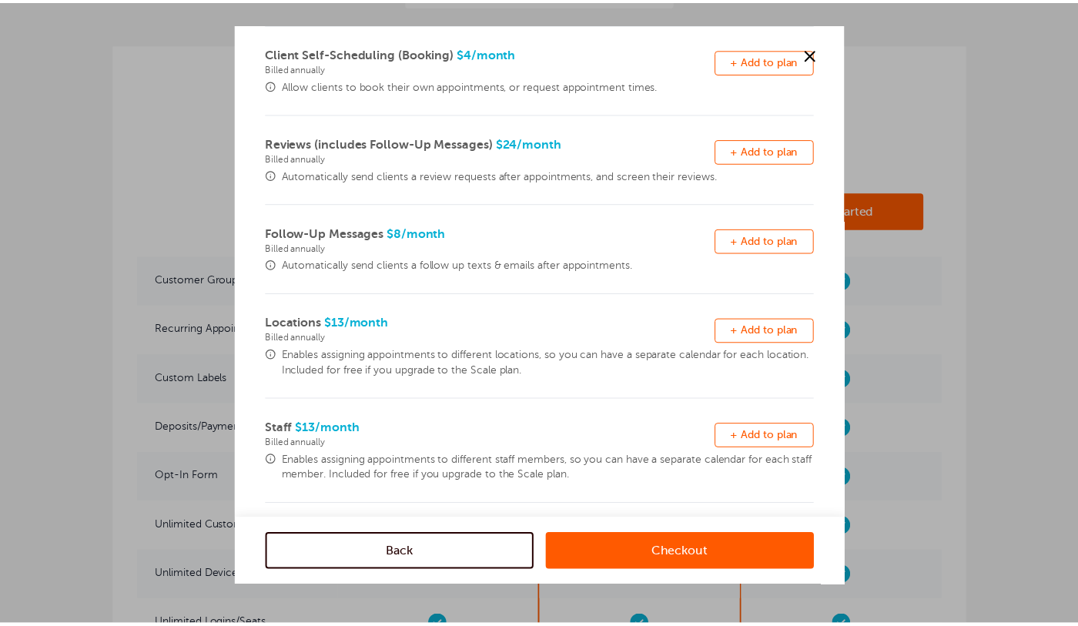
scroll to position [370, 0]
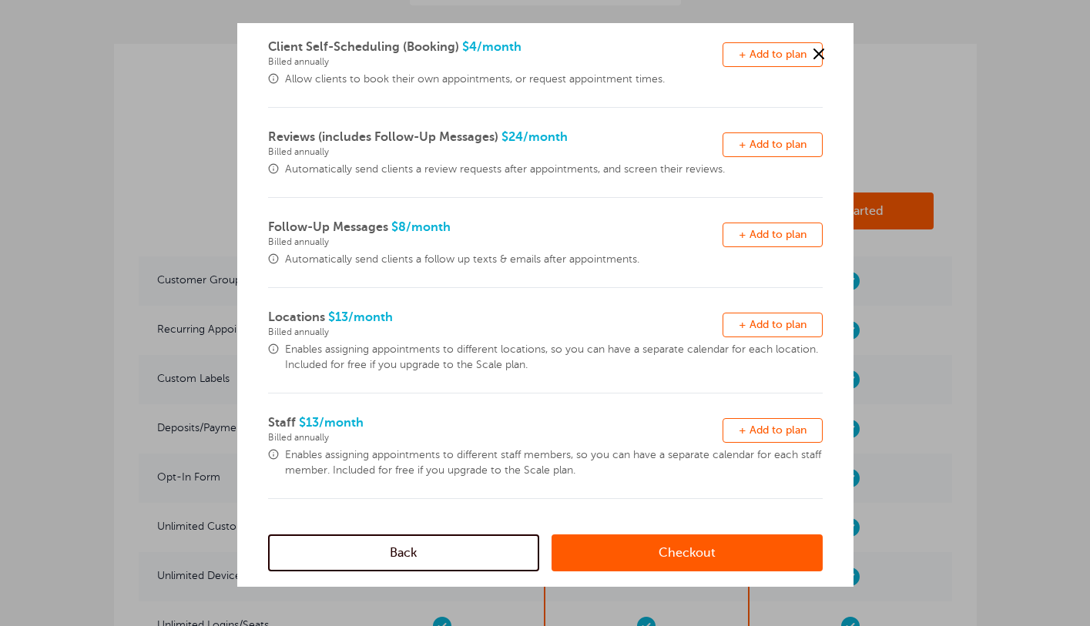
click at [440, 545] on link "Back" at bounding box center [403, 552] width 271 height 37
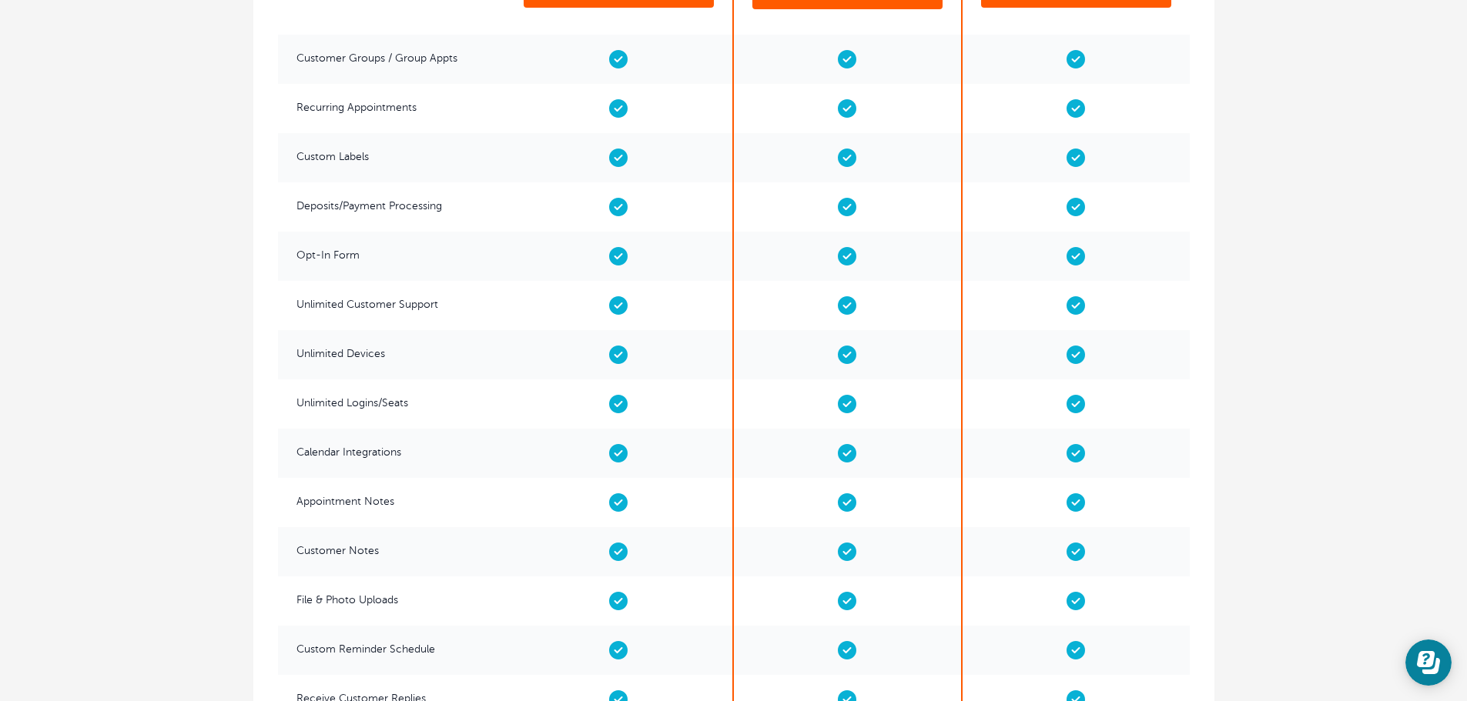
scroll to position [2550, 0]
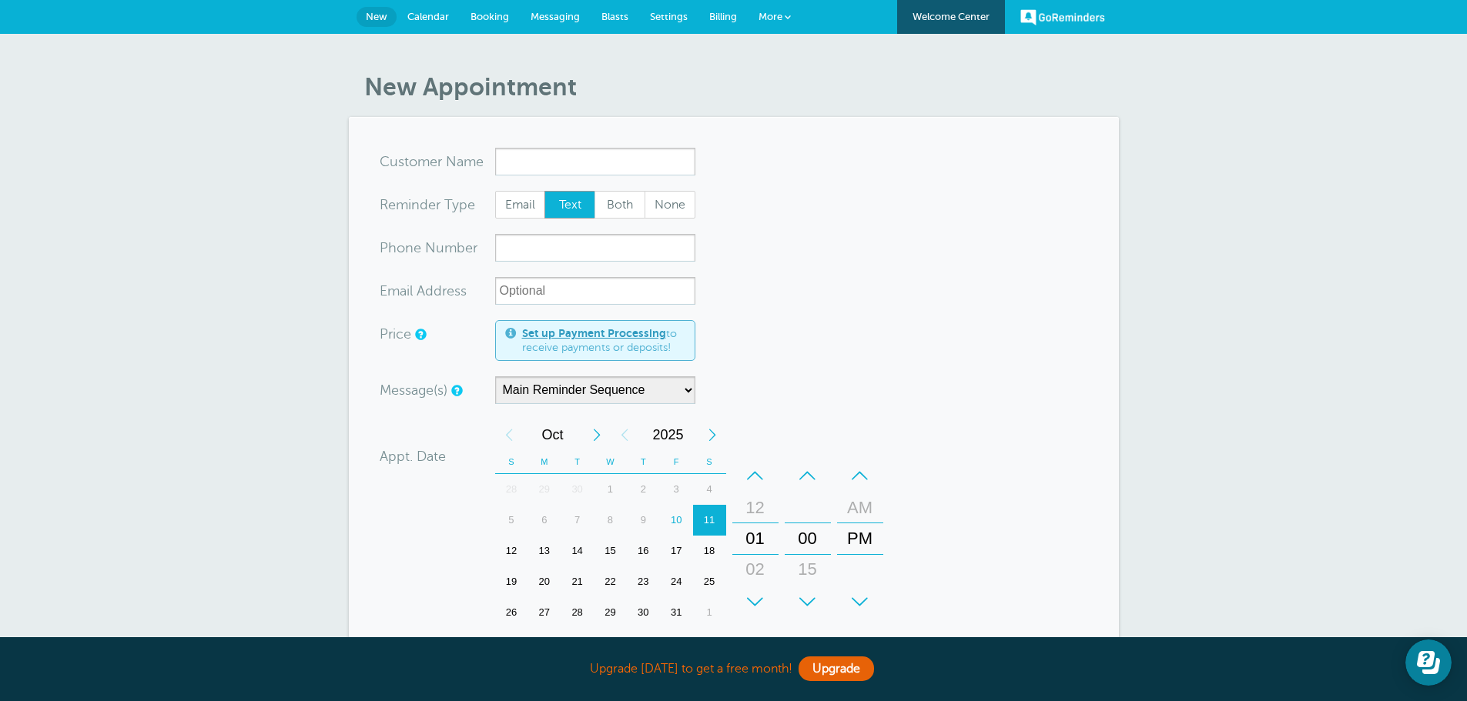
click at [612, 160] on input "x-no-autofill" at bounding box center [595, 162] width 200 height 28
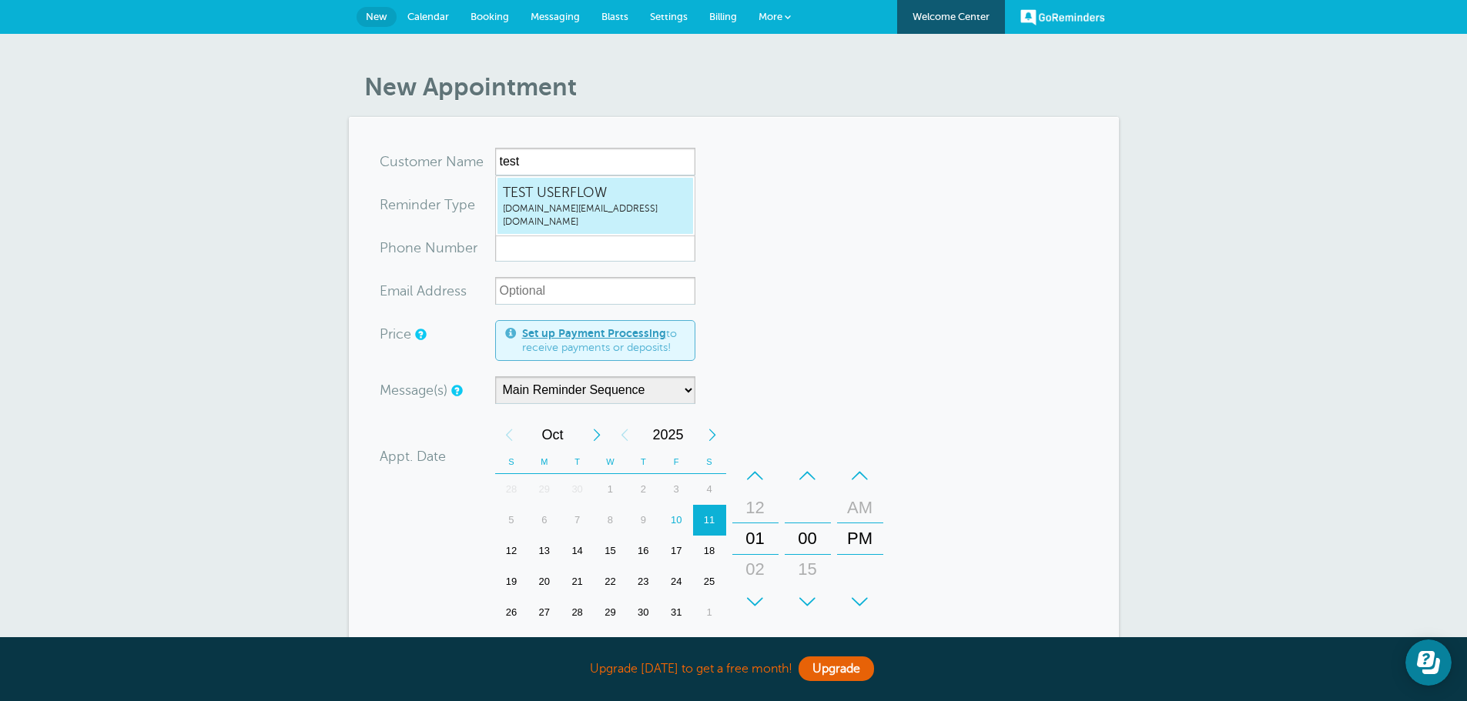
type input "TESTUSERFLOWuserflow.support@userflow.com"
type input "TEST USERFLOW"
radio input "true"
type input "userflow.support@userflow.com"
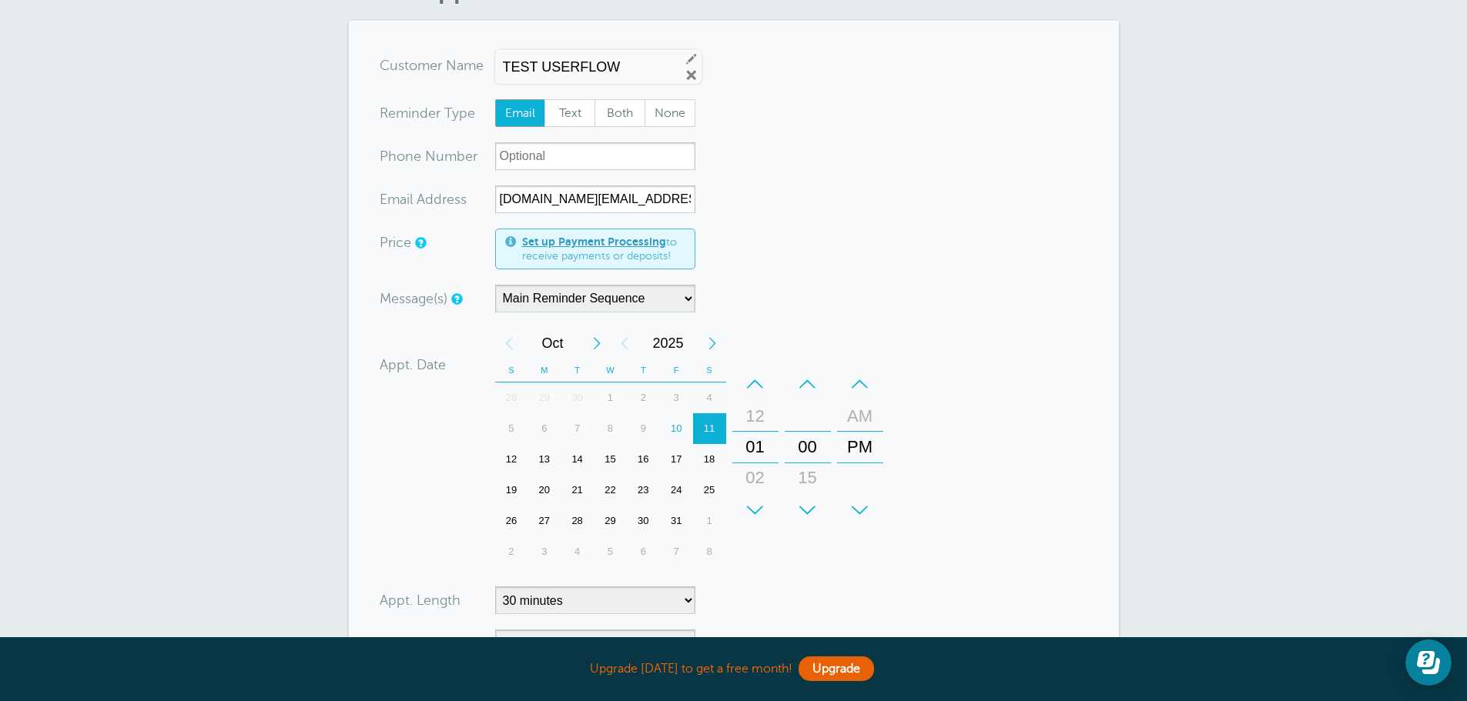
scroll to position [154, 0]
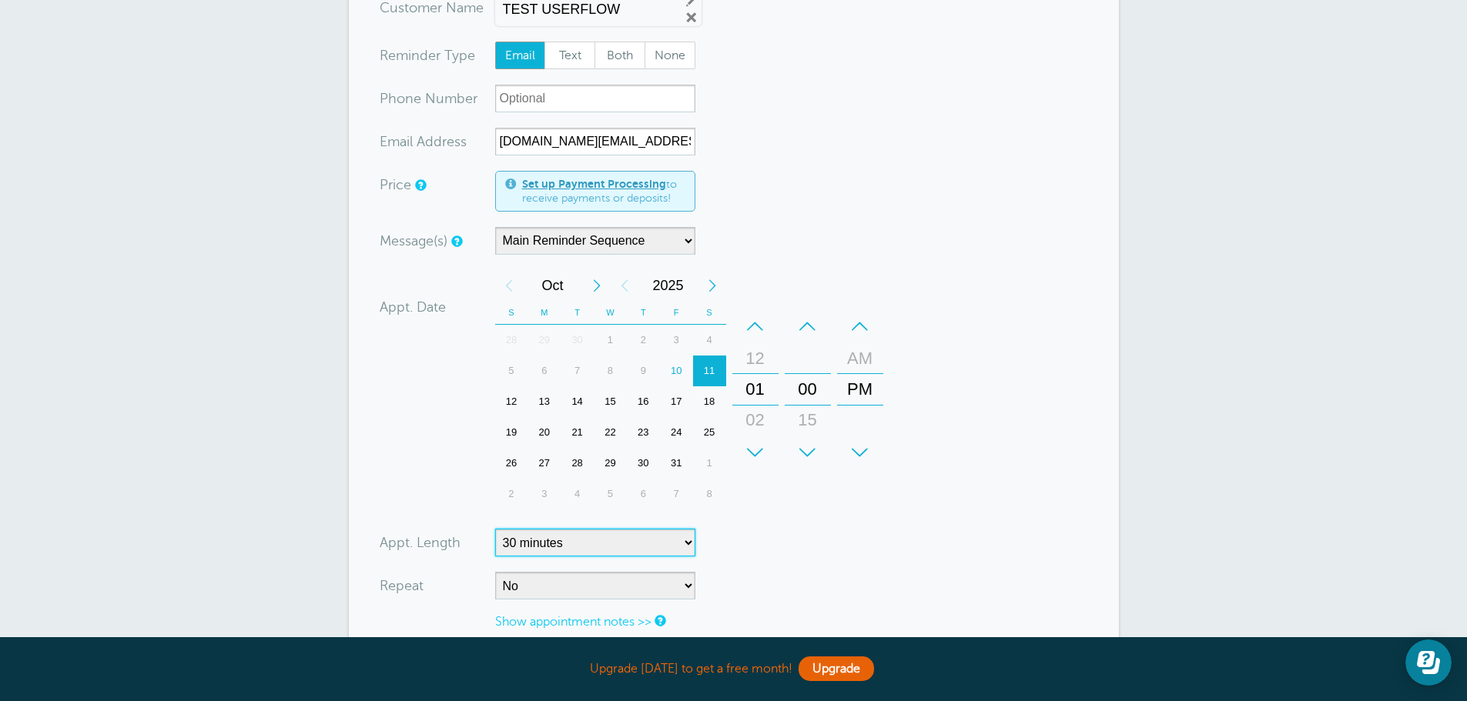
click at [598, 537] on select "5 minutes 10 minutes 15 minutes 20 minutes 25 minutes 30 minutes 35 minutes 40 …" at bounding box center [595, 543] width 200 height 28
select select "10"
click at [495, 529] on select "5 minutes 10 minutes 15 minutes 20 minutes 25 minutes 30 minutes 35 minutes 40 …" at bounding box center [595, 543] width 200 height 28
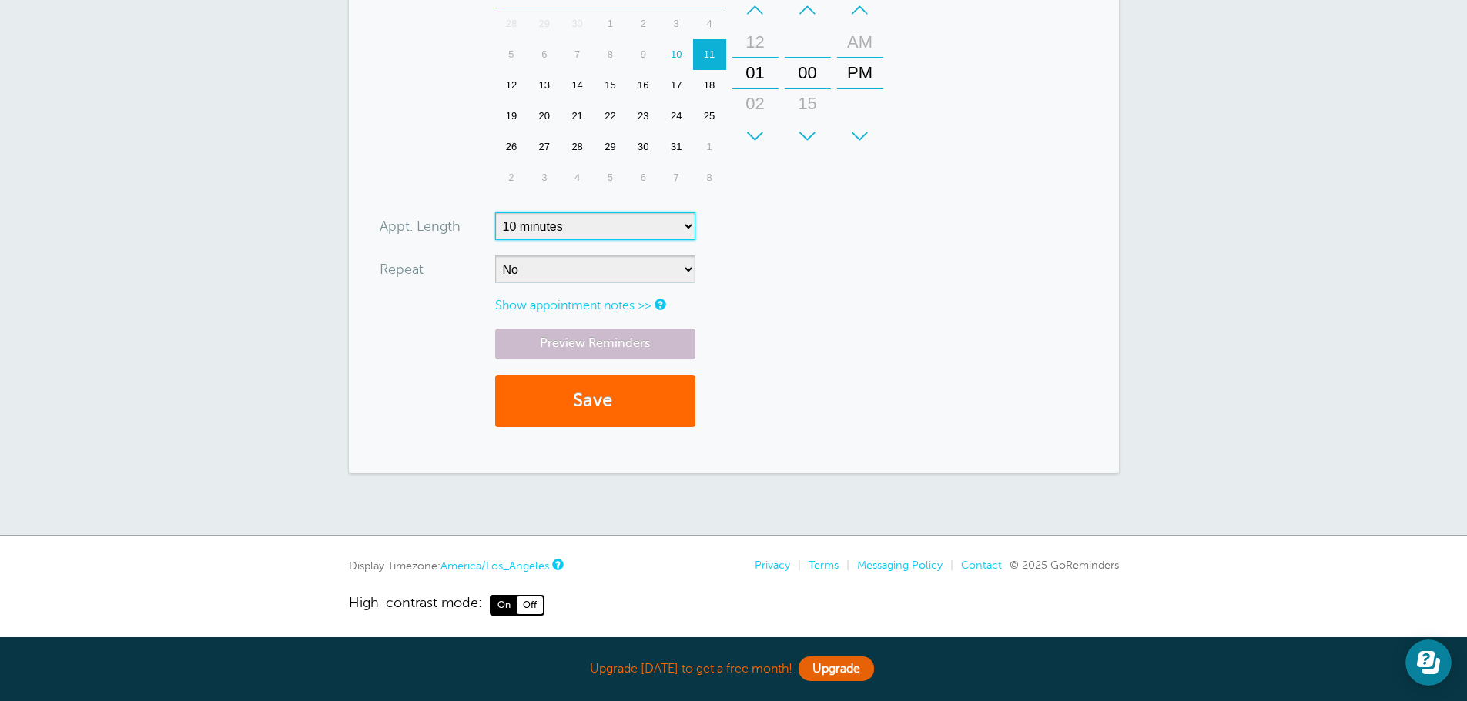
scroll to position [477, 0]
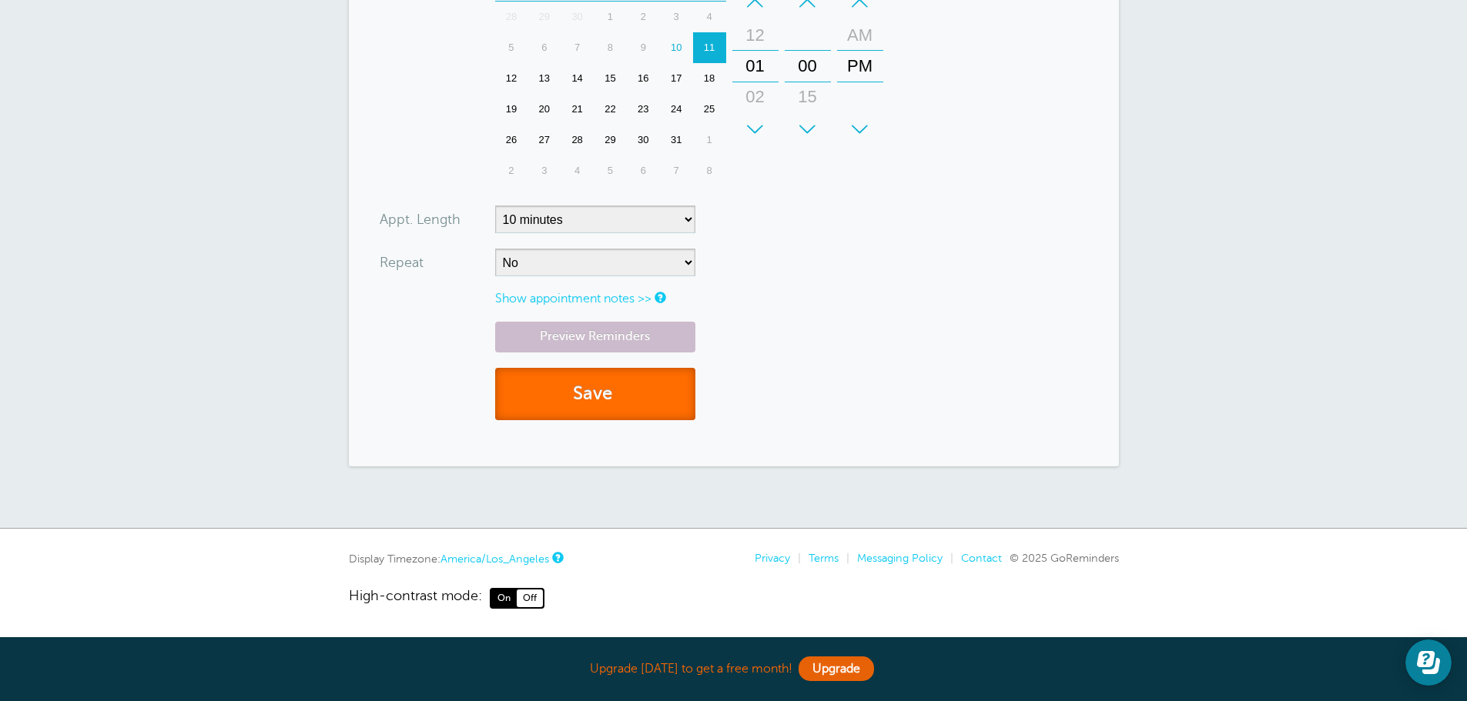
click at [638, 417] on button "Save" at bounding box center [595, 394] width 200 height 53
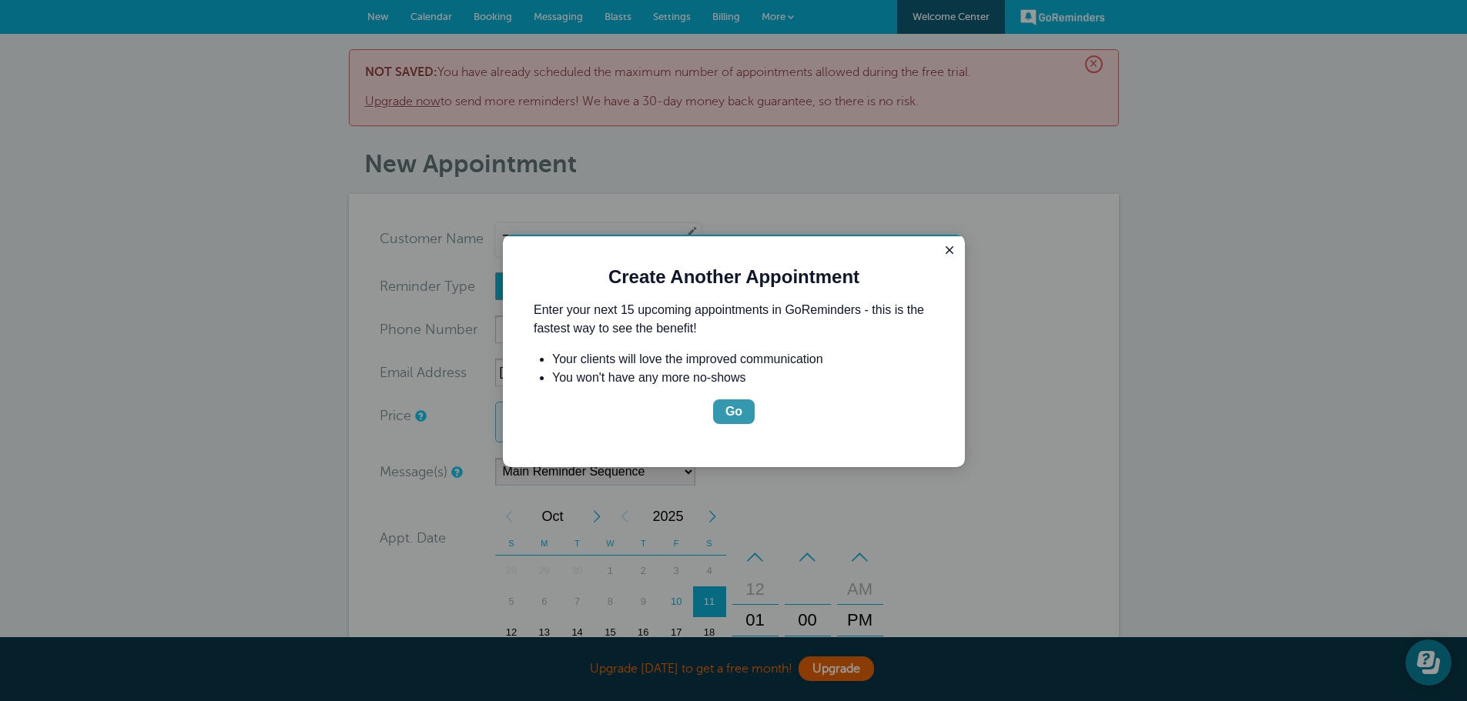
click at [742, 407] on div "Go" at bounding box center [733, 412] width 17 height 18
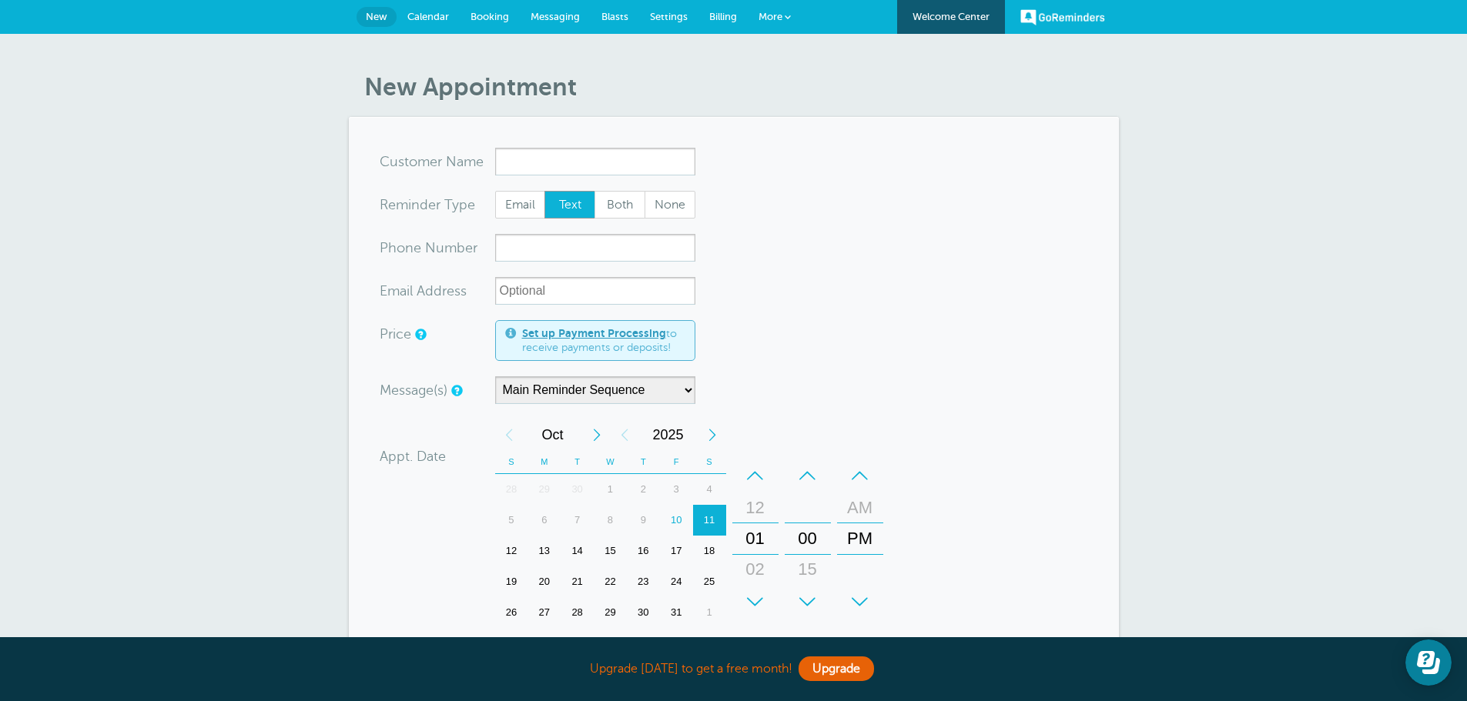
click at [561, 170] on input "x-no-autofill" at bounding box center [595, 162] width 200 height 28
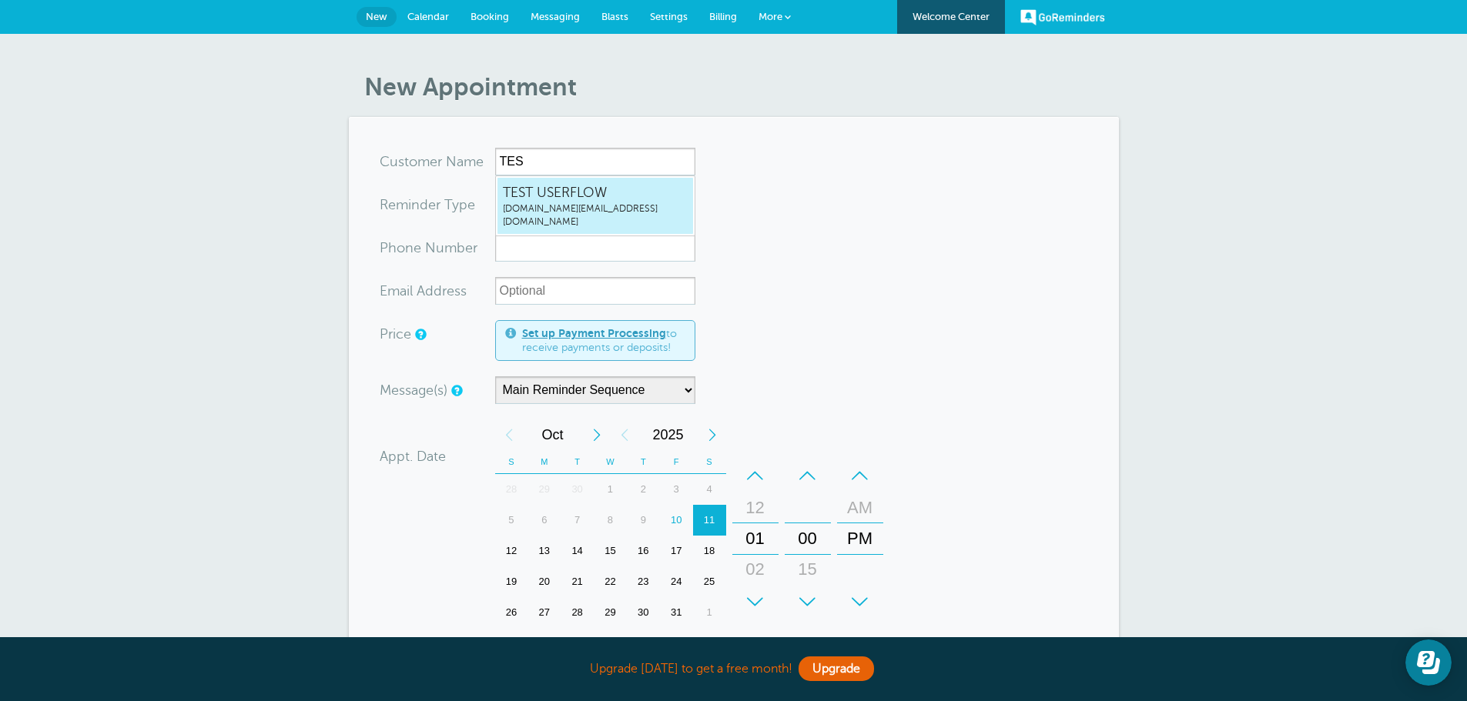
click at [578, 203] on span "[DOMAIN_NAME][EMAIL_ADDRESS][DOMAIN_NAME]" at bounding box center [595, 216] width 185 height 26
type input "TESTUSERFLOWuserflow.support@userflow.com"
type input "TEST USERFLOW"
radio input "true"
type input "userflow.support@userflow.com"
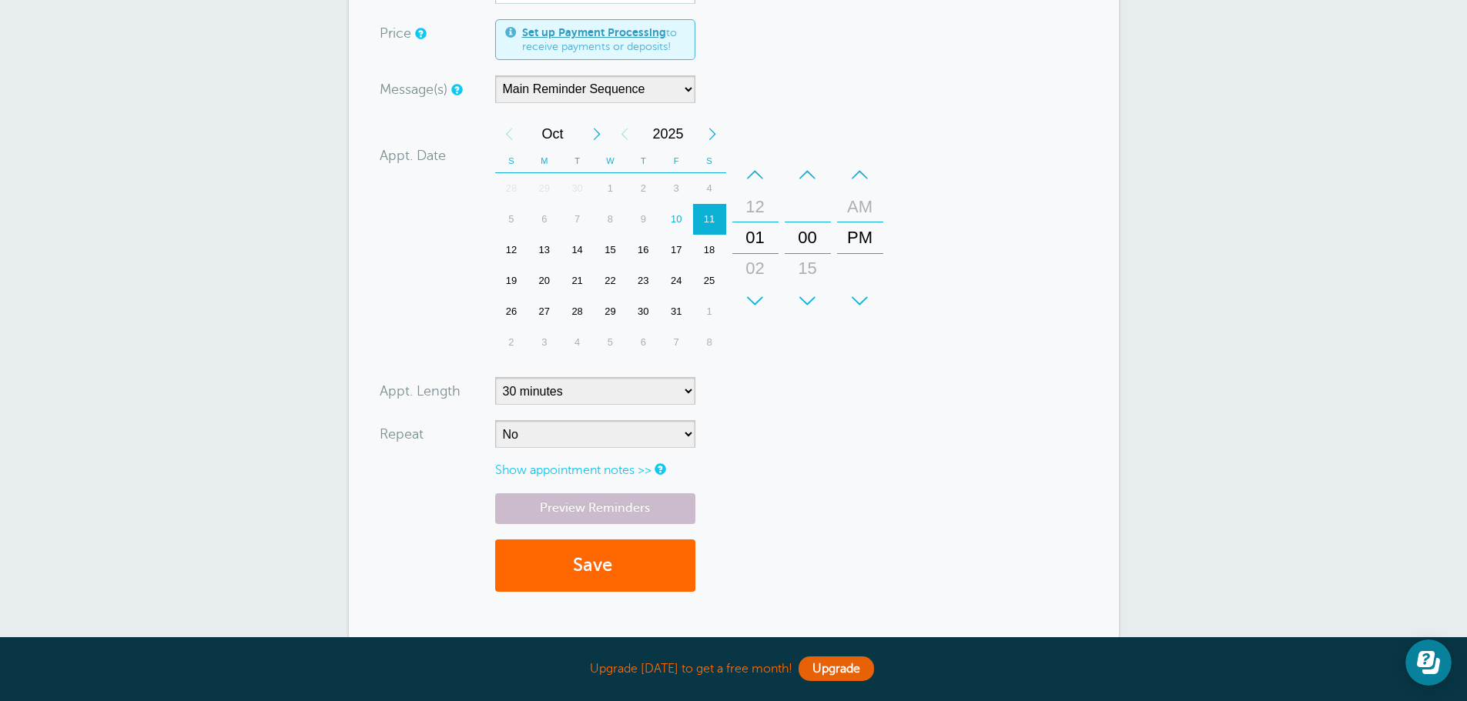
scroll to position [308, 0]
click at [617, 562] on span "submit" at bounding box center [614, 563] width 5 height 21
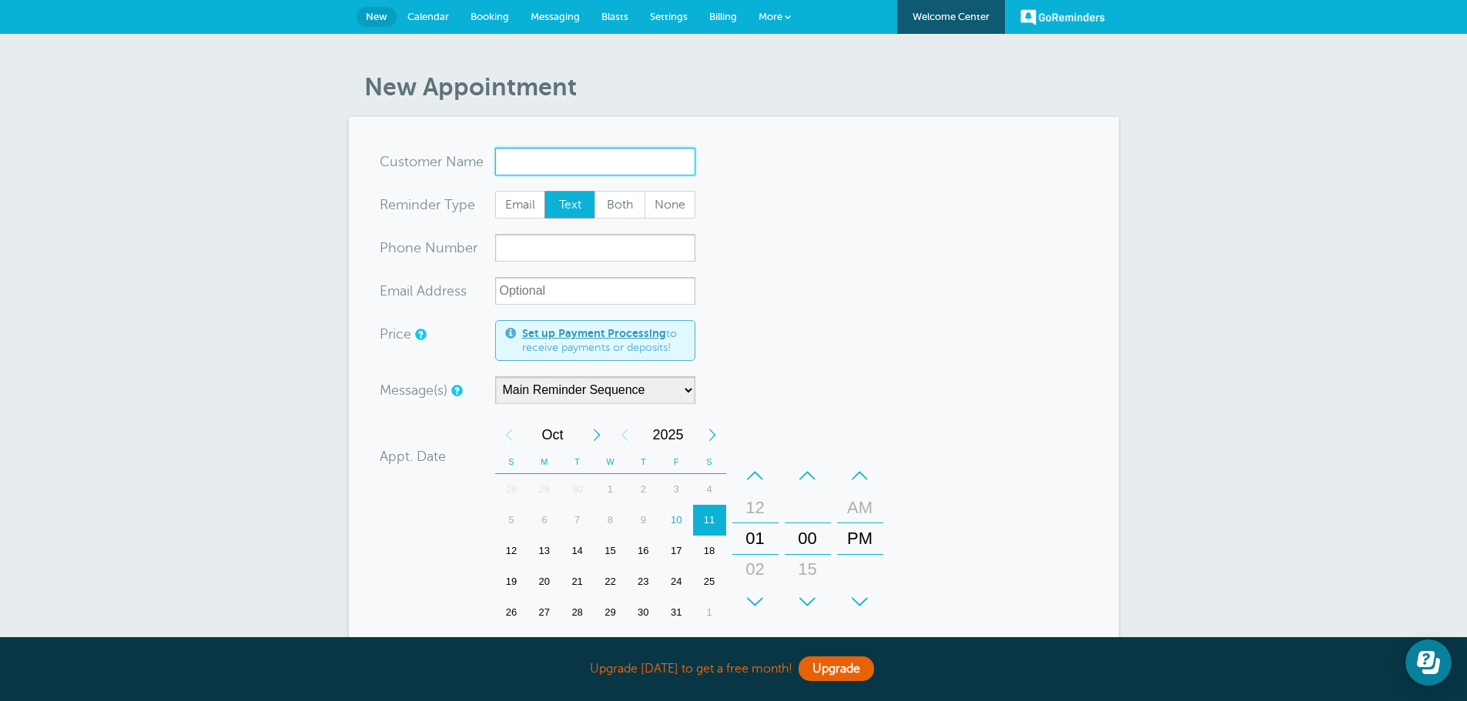
click at [530, 152] on input "x-no-autofill" at bounding box center [595, 162] width 200 height 28
click at [542, 169] on input "x-no-autofill" at bounding box center [595, 162] width 200 height 28
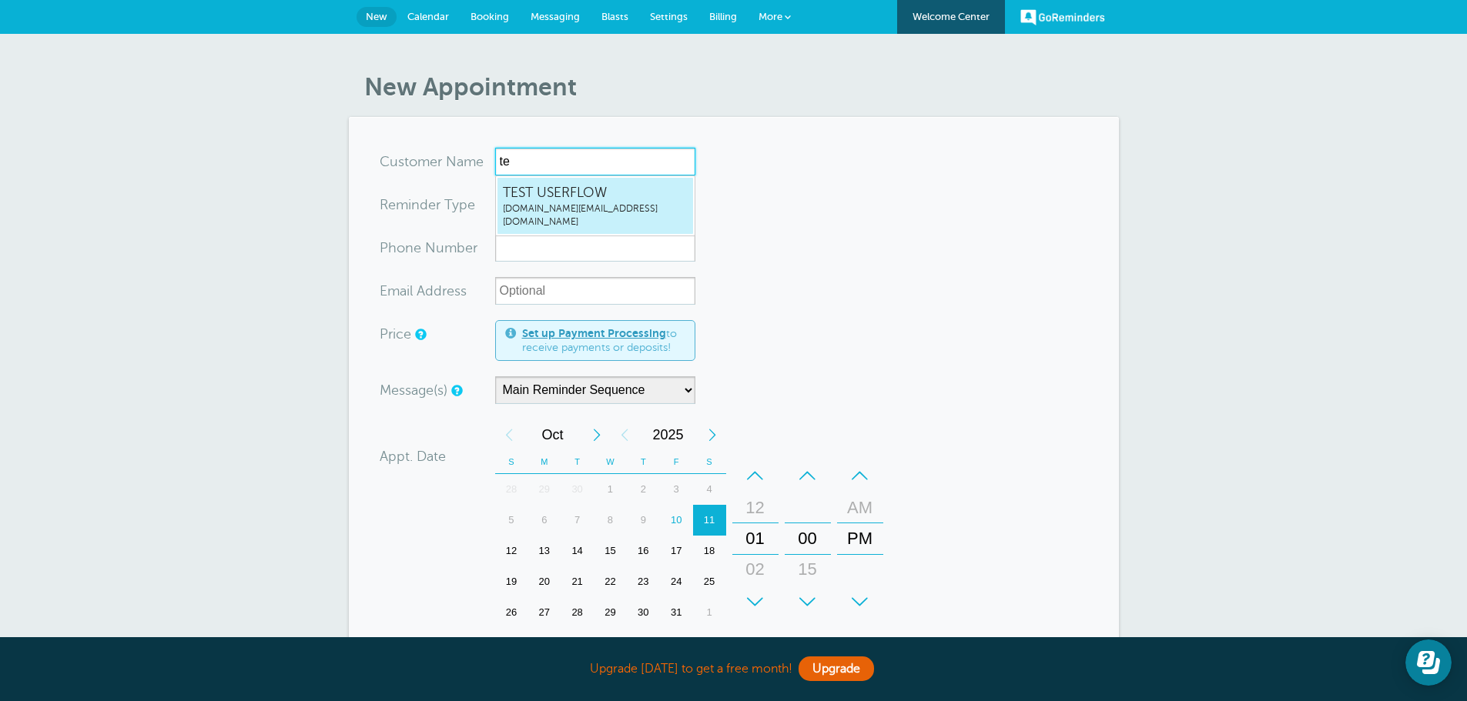
click at [577, 194] on span "TEST USERFLOW" at bounding box center [595, 192] width 185 height 19
type input "TESTUSERFLOWuserflow.support@userflow.com"
type input "TEST USERFLOW"
radio input "true"
type input "userflow.support@userflow.com"
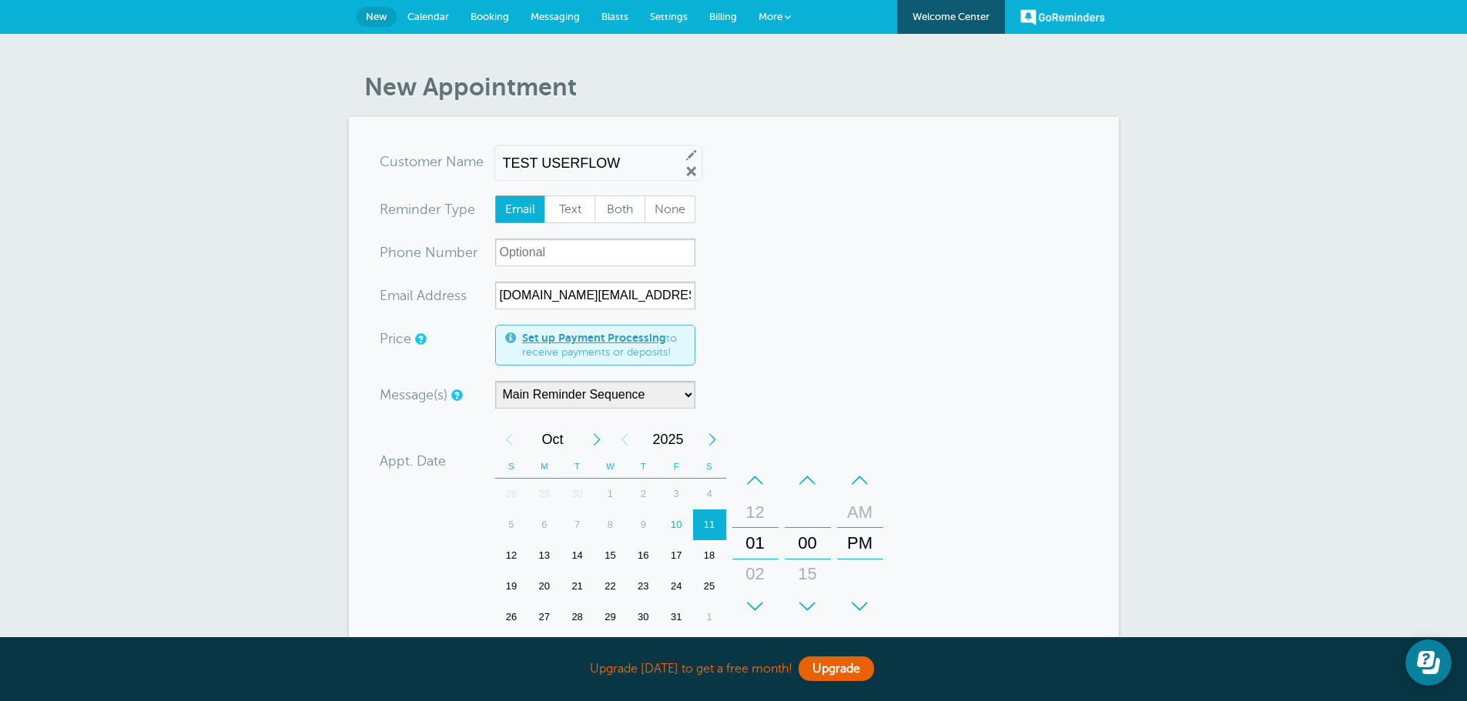
click at [630, 159] on input "TEST USERFLOW" at bounding box center [585, 164] width 165 height 16
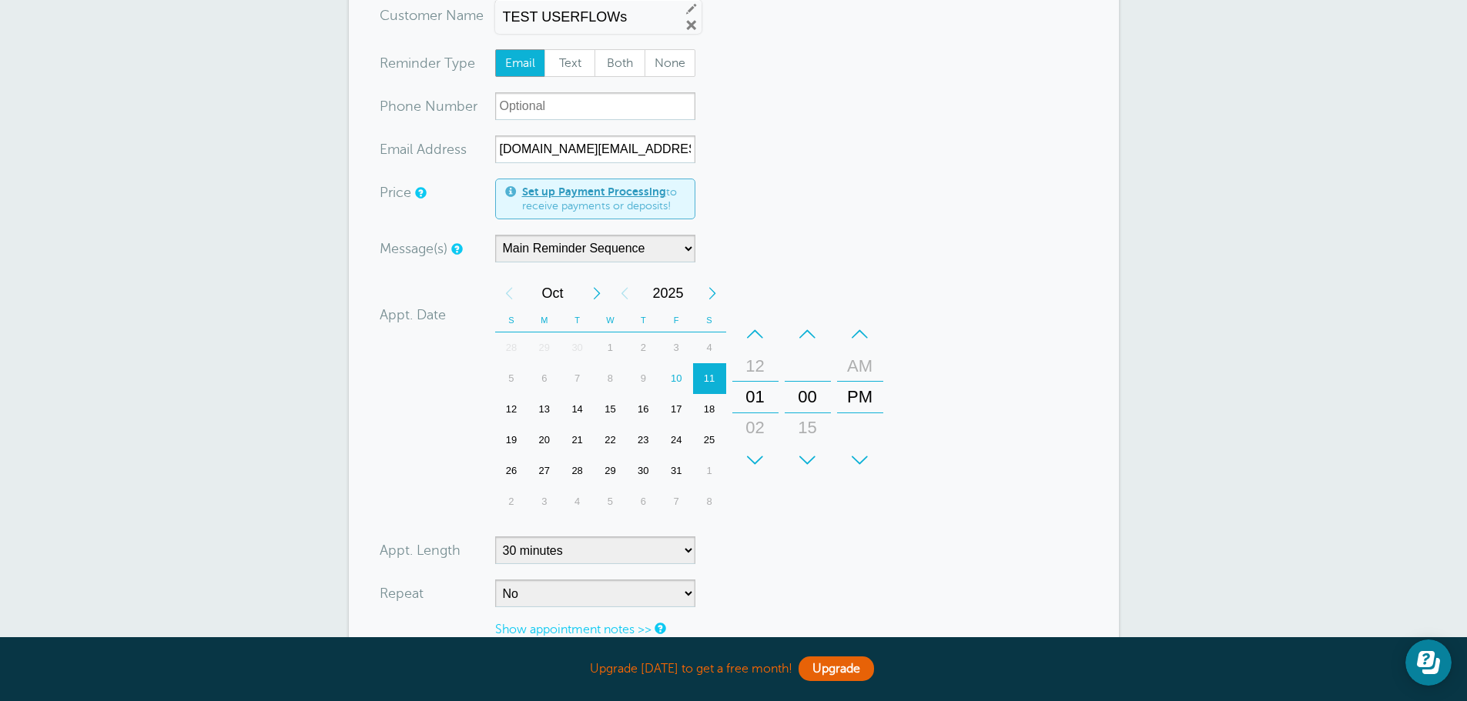
scroll to position [154, 0]
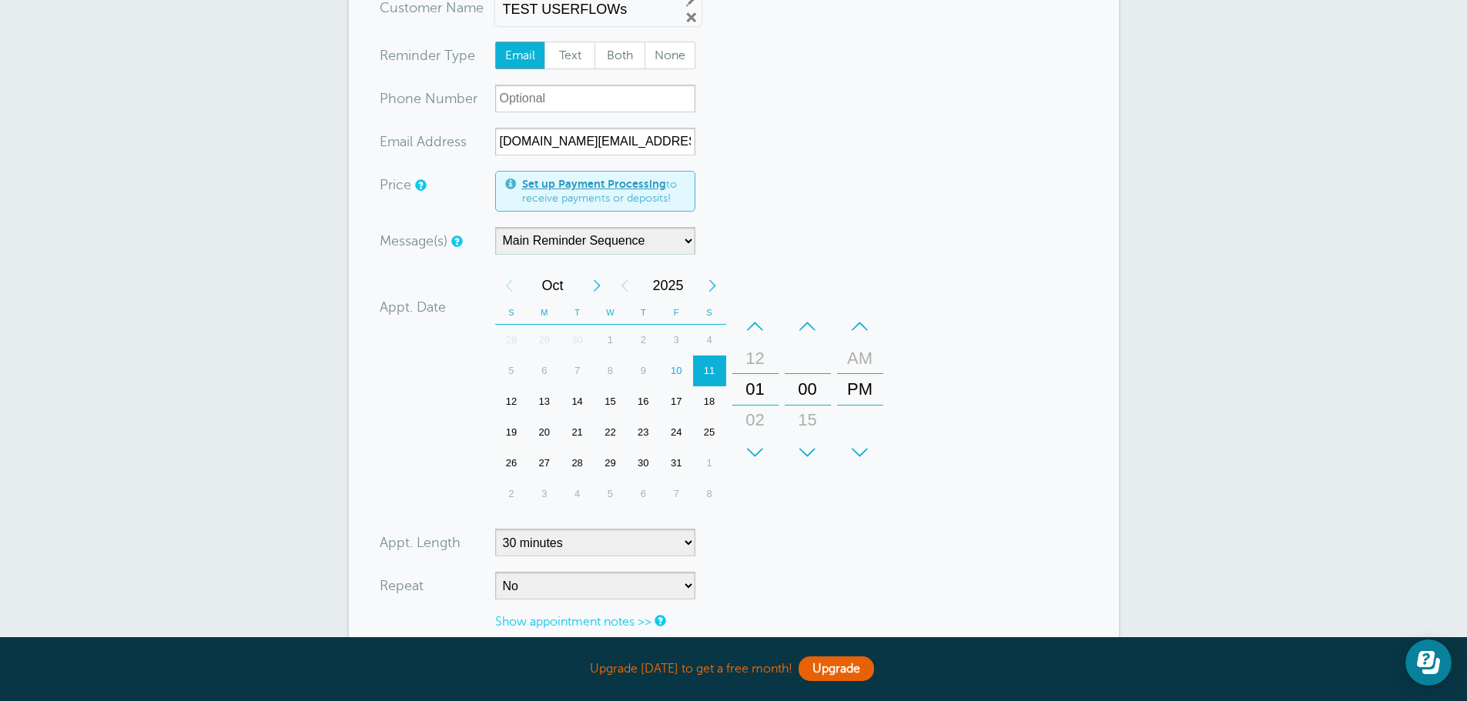
click at [757, 365] on div "12" at bounding box center [755, 358] width 37 height 31
click at [757, 420] on div "01" at bounding box center [755, 420] width 37 height 31
click at [808, 464] on div "+" at bounding box center [808, 452] width 46 height 31
click at [806, 447] on div "+" at bounding box center [808, 452] width 46 height 31
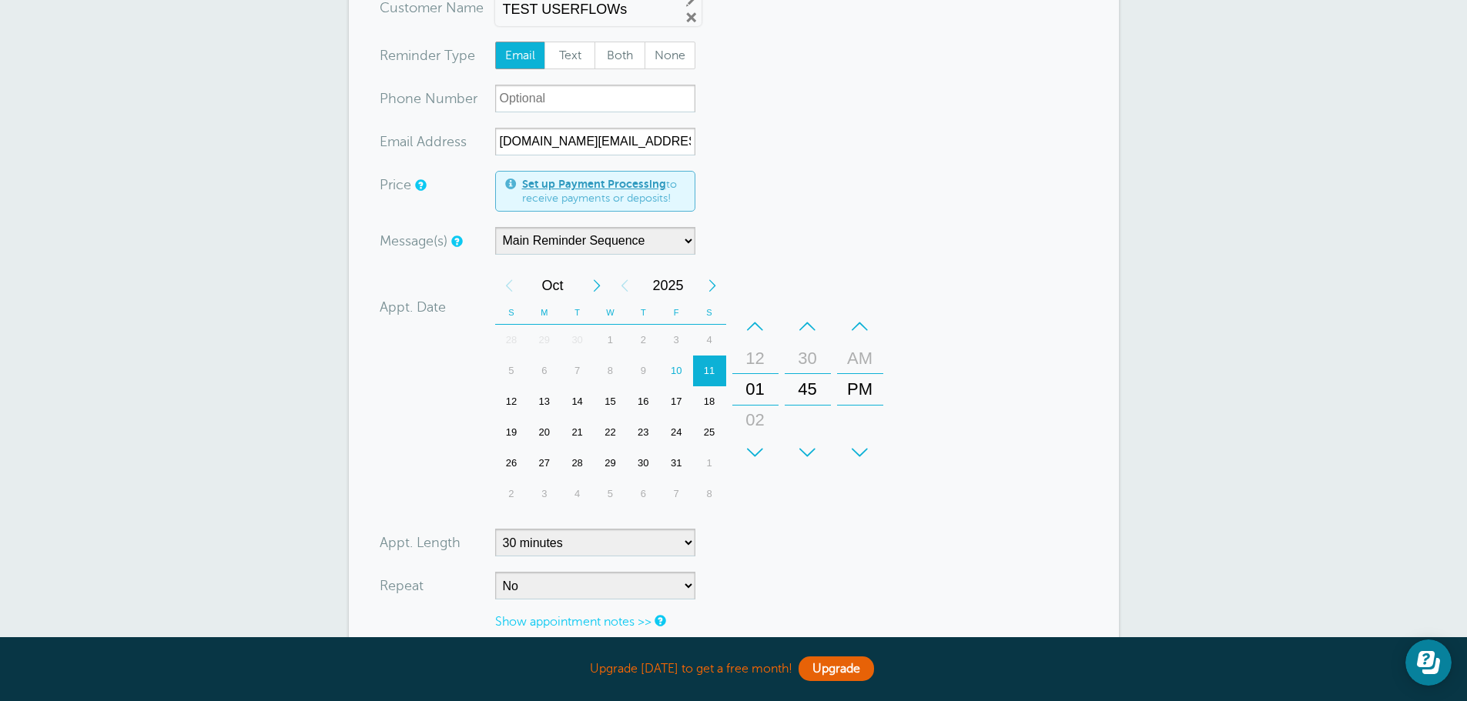
click at [806, 447] on div "+" at bounding box center [808, 452] width 46 height 31
click at [813, 310] on div "+ – Minutes 00 15 30 45" at bounding box center [808, 389] width 52 height 169
click at [810, 316] on div "–" at bounding box center [808, 326] width 46 height 31
click at [684, 370] on div "10" at bounding box center [676, 371] width 33 height 31
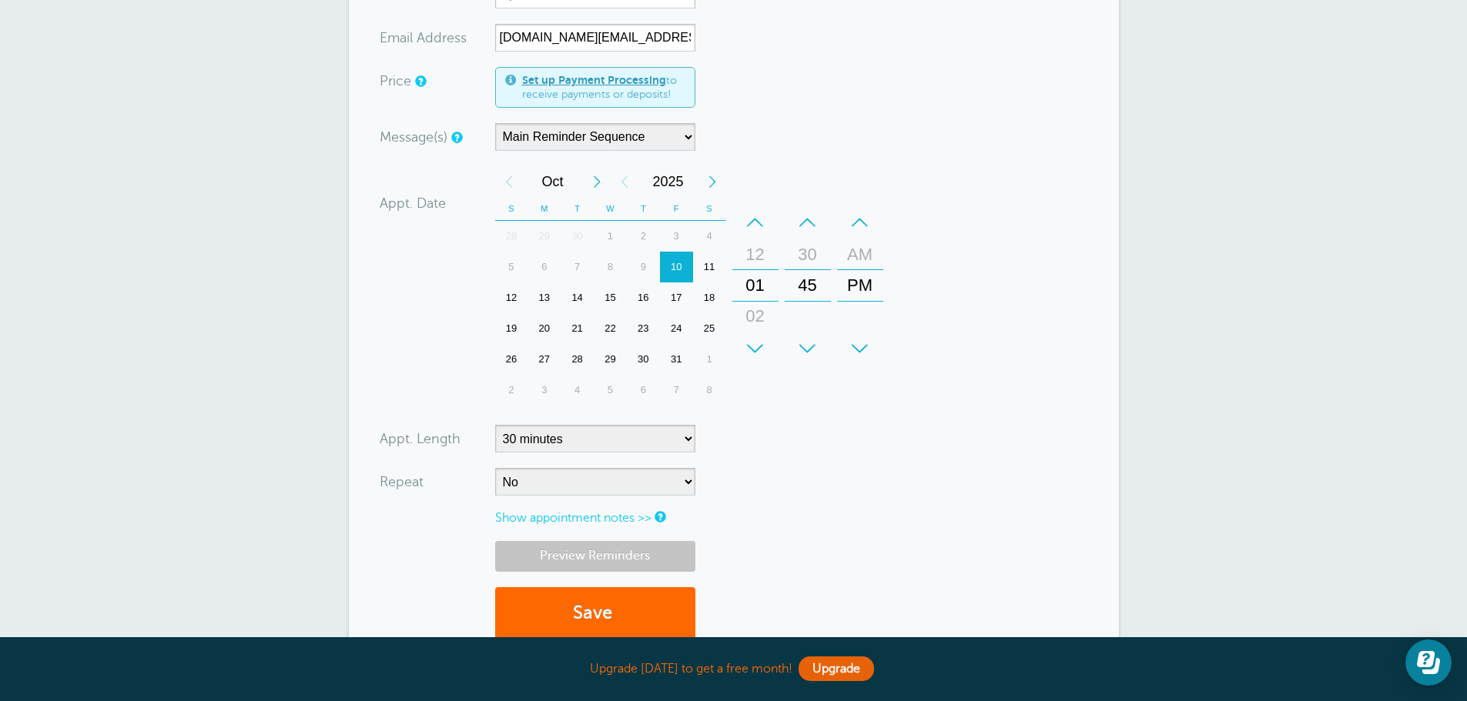
scroll to position [308, 0]
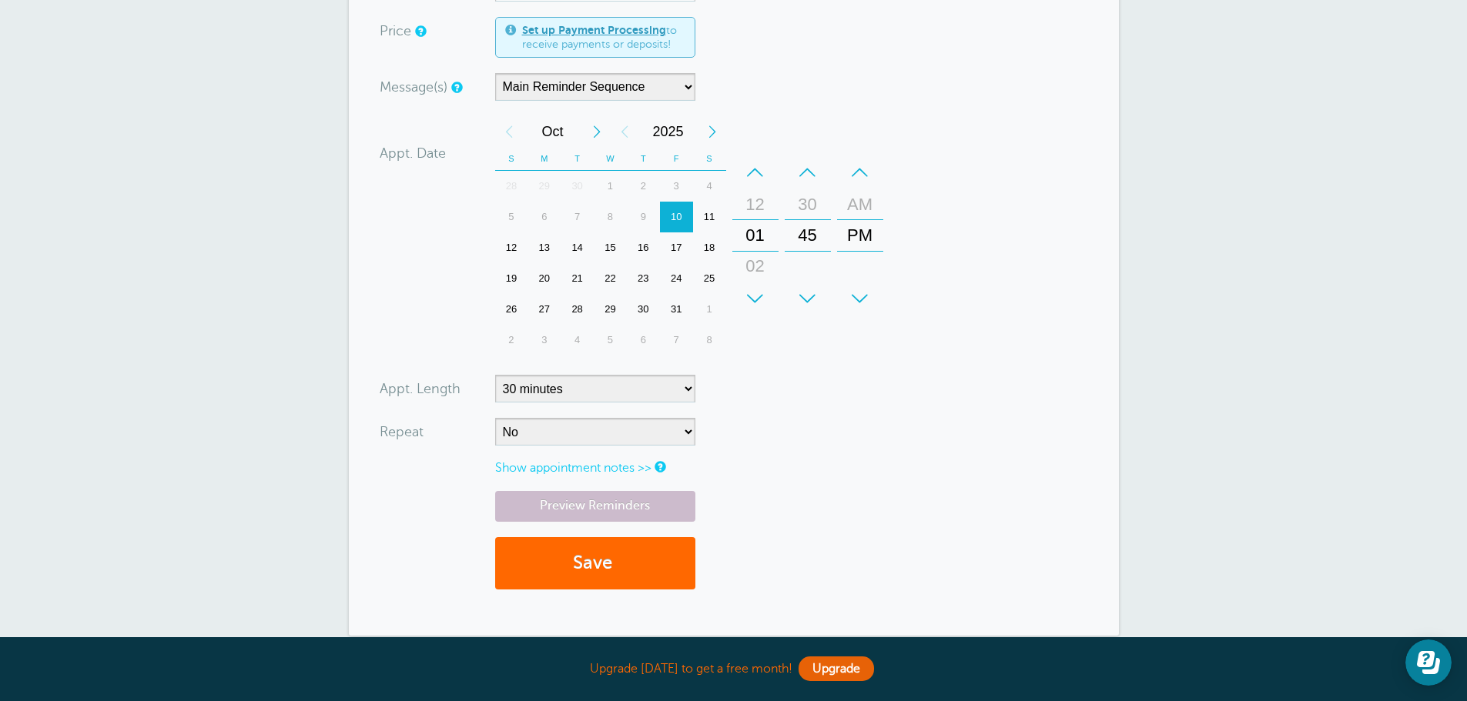
type input "TEST USERFLOWs"
click at [560, 390] on select "5 minutes 10 minutes 15 minutes 20 minutes 25 minutes 30 minutes 35 minutes 40 …" at bounding box center [595, 389] width 200 height 28
select select "5"
click at [495, 375] on select "5 minutes 10 minutes 15 minutes 20 minutes 25 minutes 30 minutes 35 minutes 40 …" at bounding box center [595, 389] width 200 height 28
click at [595, 575] on button "Save" at bounding box center [595, 563] width 200 height 53
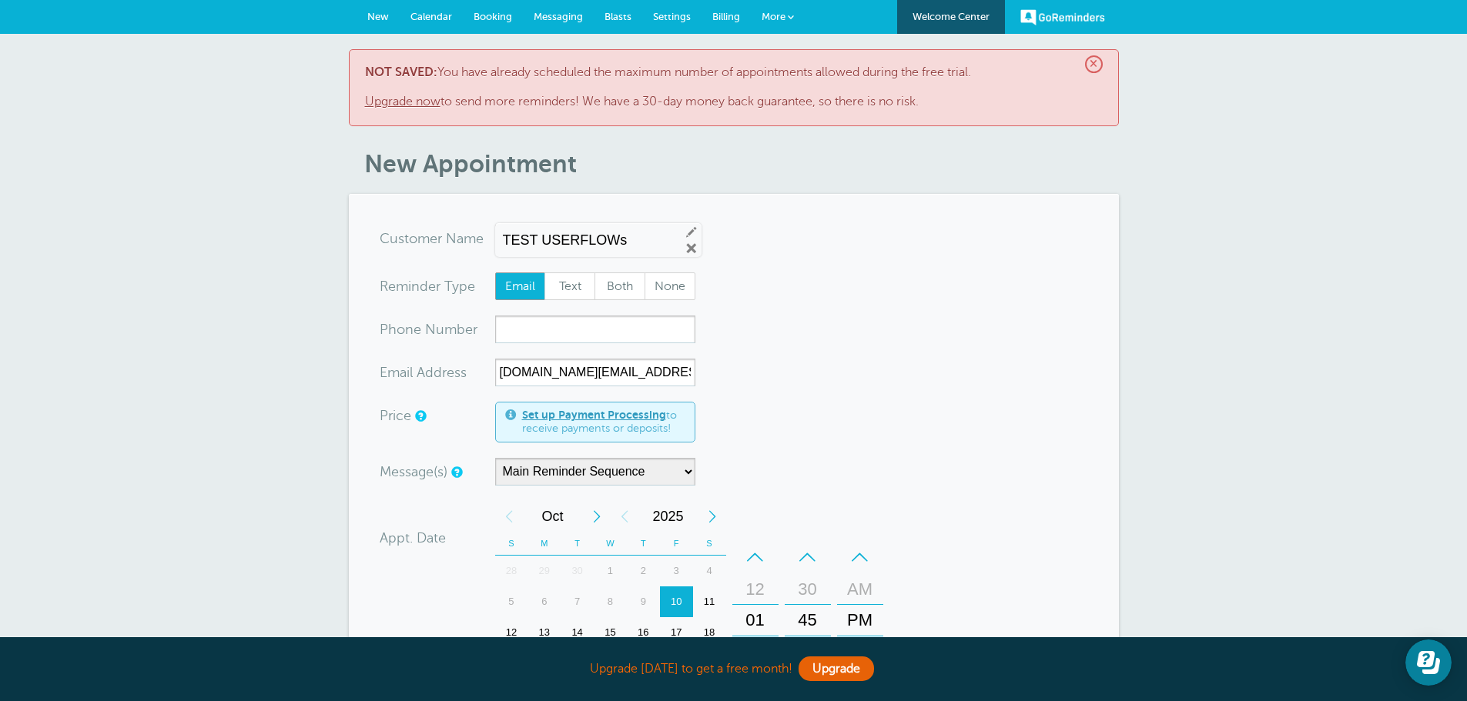
click at [414, 108] on link "Upgrade now" at bounding box center [402, 102] width 75 height 14
